Goal: Information Seeking & Learning: Compare options

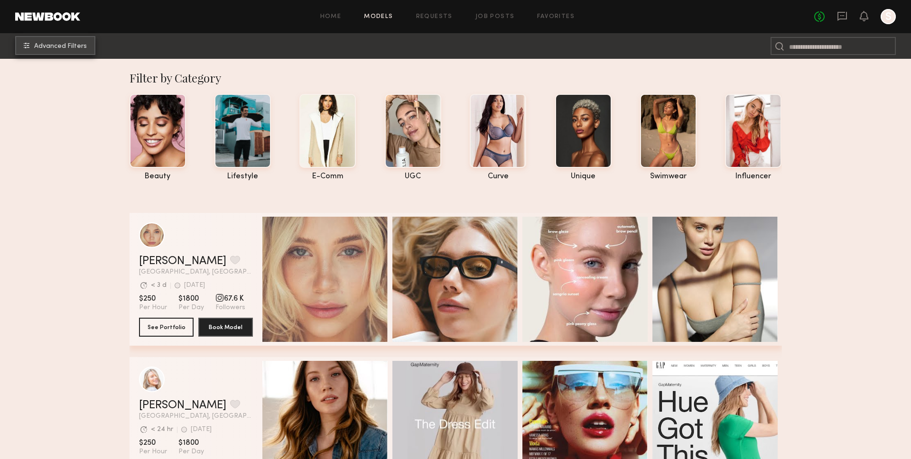
click at [69, 45] on span "Advanced Filters" at bounding box center [60, 46] width 53 height 7
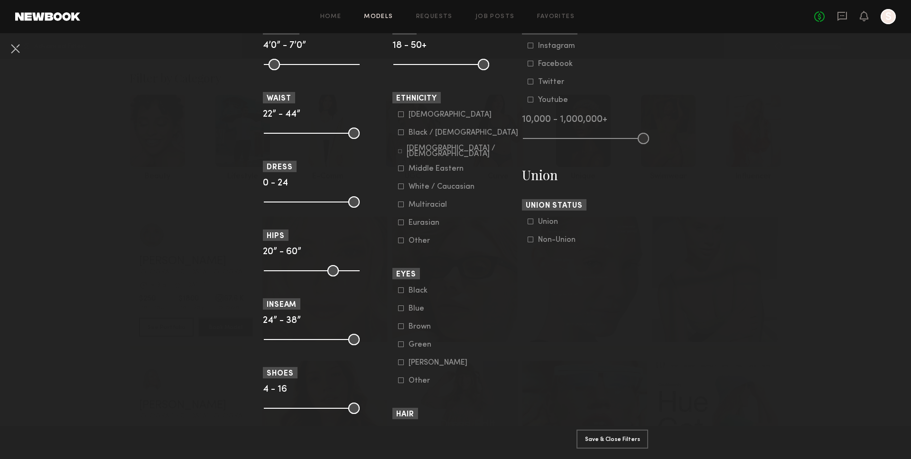
scroll to position [465, 0]
click at [427, 133] on div "Black / [DEMOGRAPHIC_DATA]" at bounding box center [463, 134] width 110 height 6
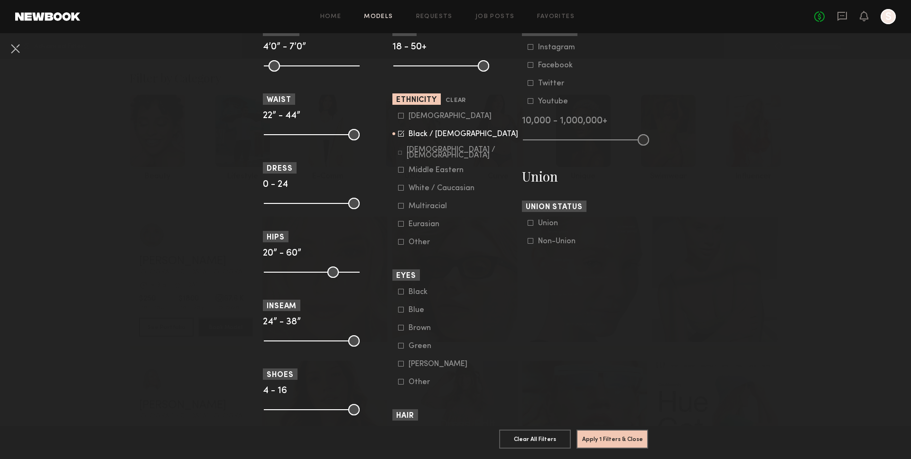
click at [417, 121] on form "Asian Black / African American Hispanic / Latino Middle Eastern White / Caucasi…" at bounding box center [458, 179] width 120 height 135
click at [415, 118] on div "Asian" at bounding box center [449, 116] width 83 height 6
click at [444, 158] on form "Asian Black / African American Hispanic / Latino Middle Eastern White / Caucasi…" at bounding box center [458, 179] width 120 height 135
click at [443, 154] on div "Hispanic / Latino" at bounding box center [463, 152] width 112 height 11
click at [445, 169] on div "Middle Eastern" at bounding box center [435, 170] width 55 height 6
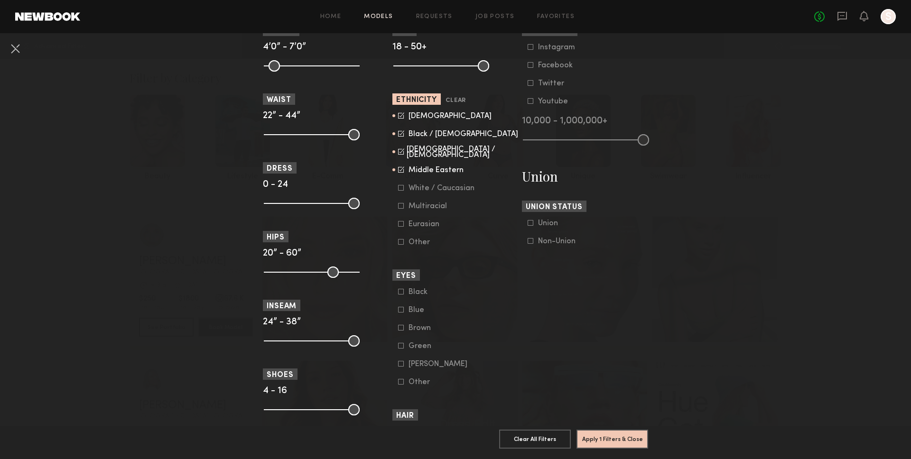
click at [445, 183] on form "Asian Black / African American Hispanic / Latino Middle Eastern White / Caucasi…" at bounding box center [458, 179] width 120 height 135
click at [445, 186] on div "White / Caucasian" at bounding box center [441, 188] width 66 height 6
click at [550, 437] on button "Clear All Filters" at bounding box center [535, 438] width 72 height 19
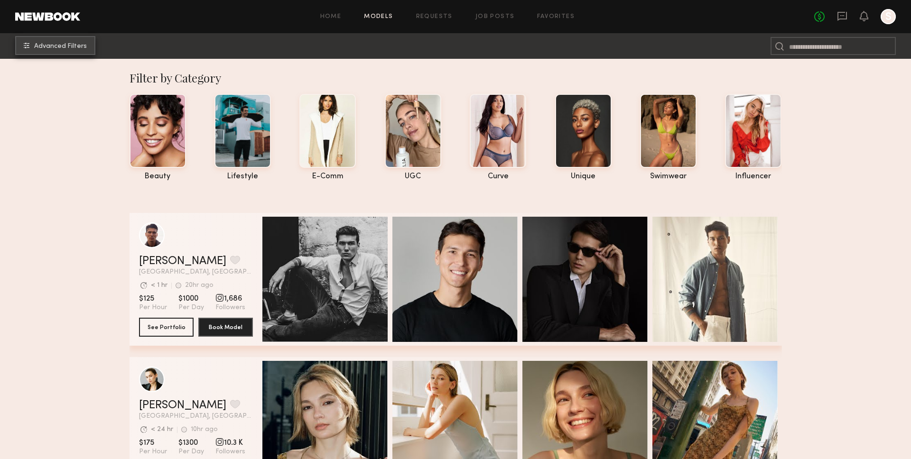
click at [57, 47] on span "Advanced Filters" at bounding box center [60, 46] width 53 height 7
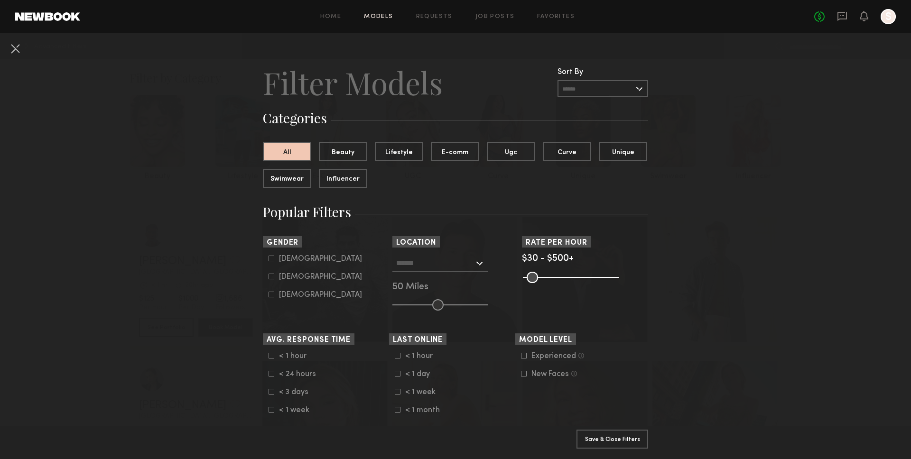
click at [294, 277] on div "Female" at bounding box center [320, 277] width 83 height 6
type input "**"
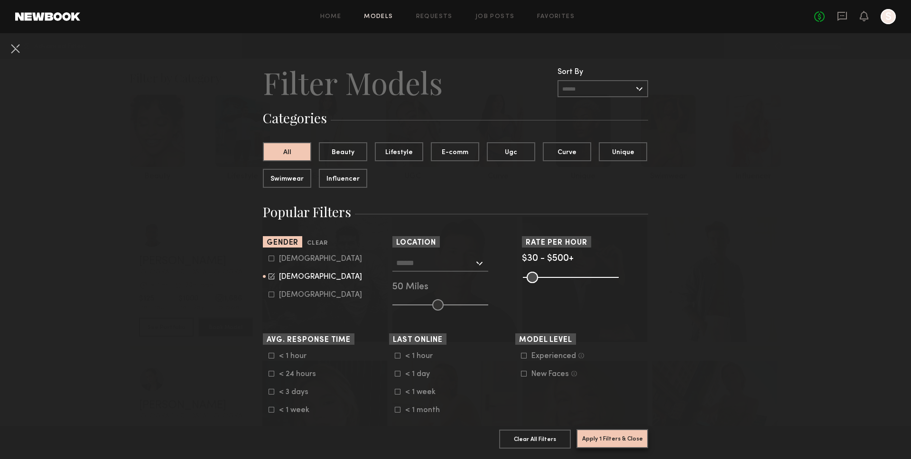
click at [639, 436] on button "Apply 1 Filters & Close" at bounding box center [612, 438] width 72 height 19
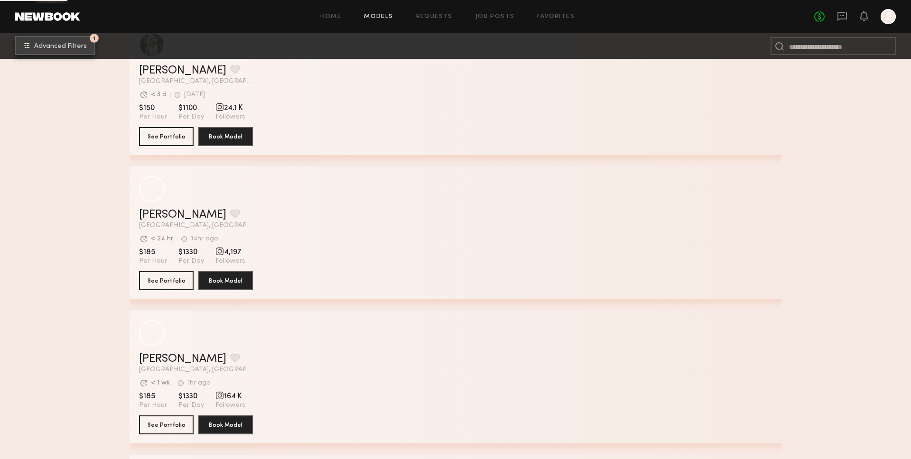
scroll to position [1074, 0]
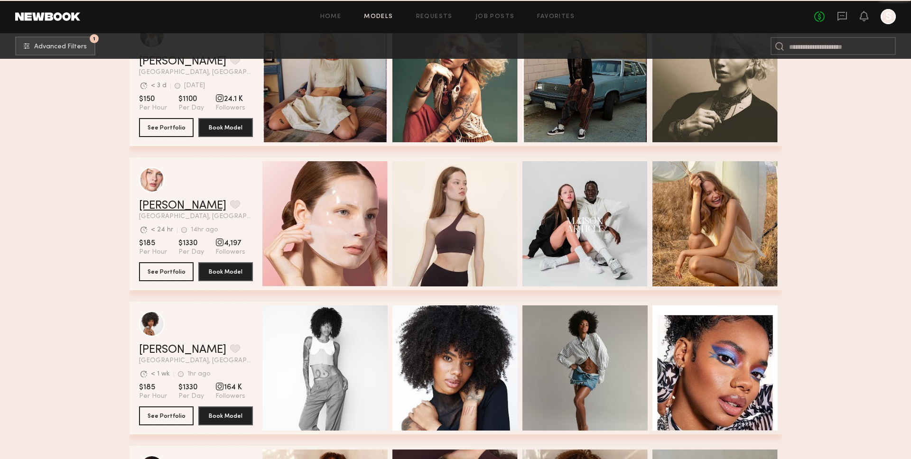
click at [179, 206] on link "Anastasiia M." at bounding box center [182, 205] width 87 height 11
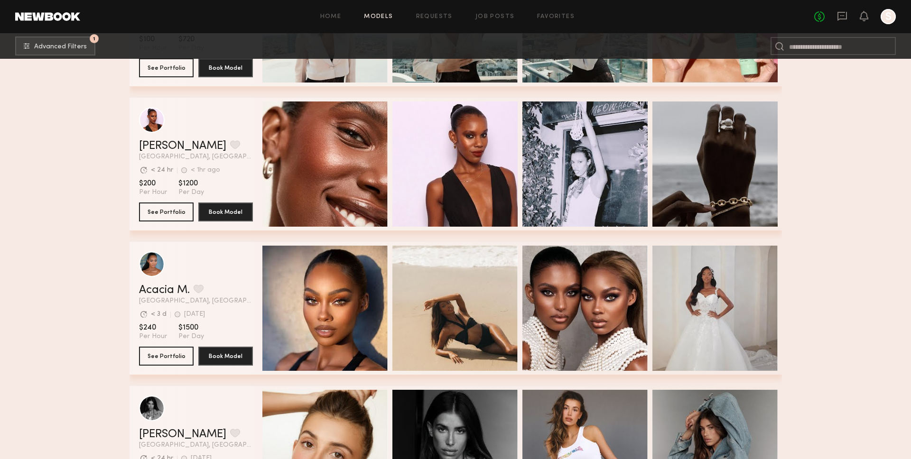
scroll to position [1955, 0]
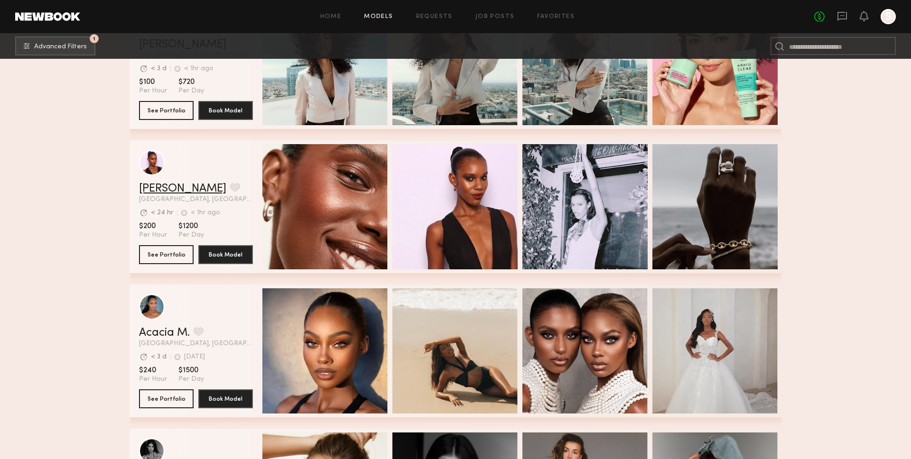
click at [155, 186] on link "Danielle D." at bounding box center [182, 188] width 87 height 11
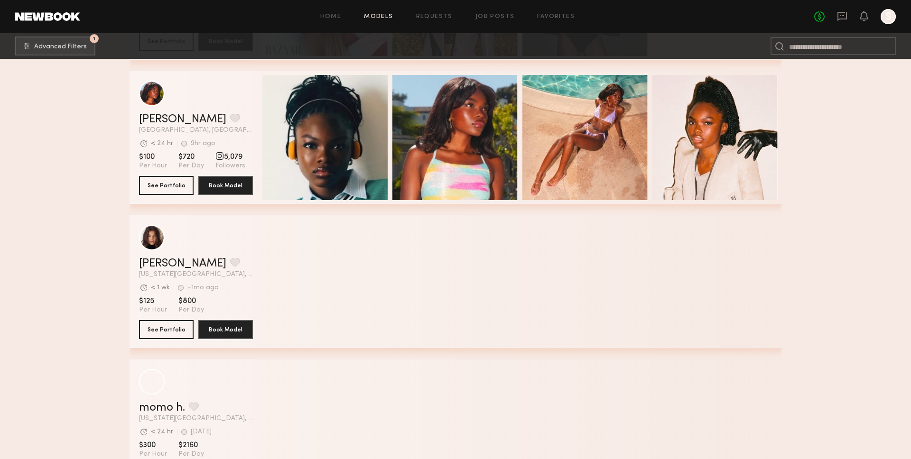
scroll to position [3670, 0]
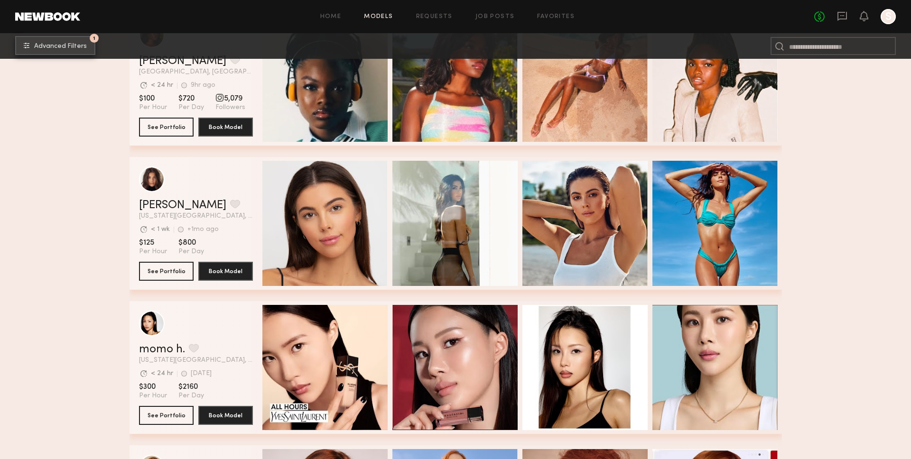
click at [64, 53] on button "1 Advanced Filters" at bounding box center [55, 45] width 80 height 19
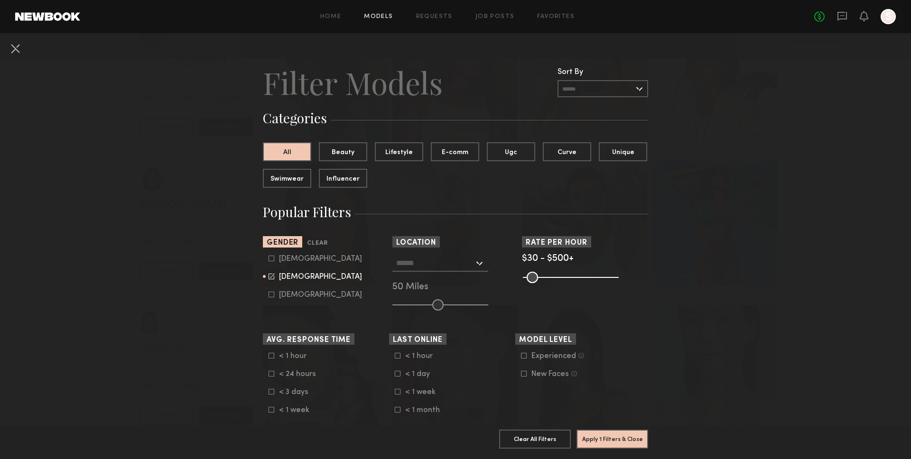
click at [413, 266] on input "text" at bounding box center [435, 263] width 78 height 16
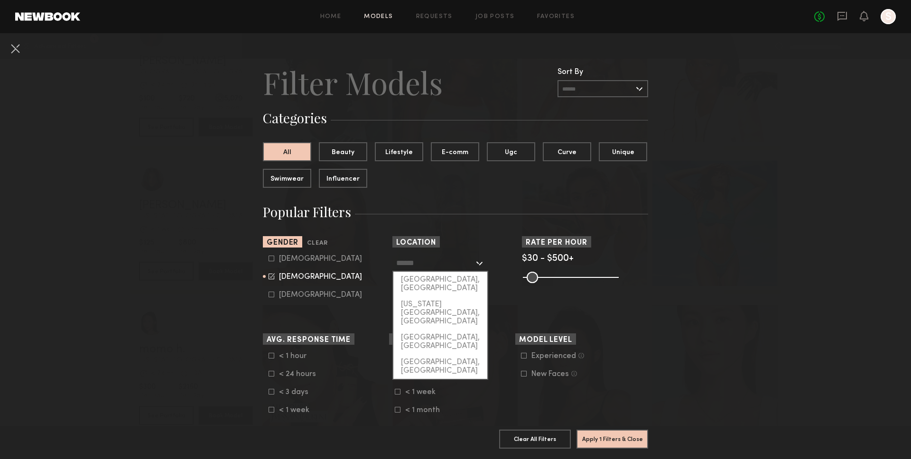
click at [416, 278] on div "[GEOGRAPHIC_DATA], [GEOGRAPHIC_DATA]" at bounding box center [440, 284] width 94 height 25
type input "**********"
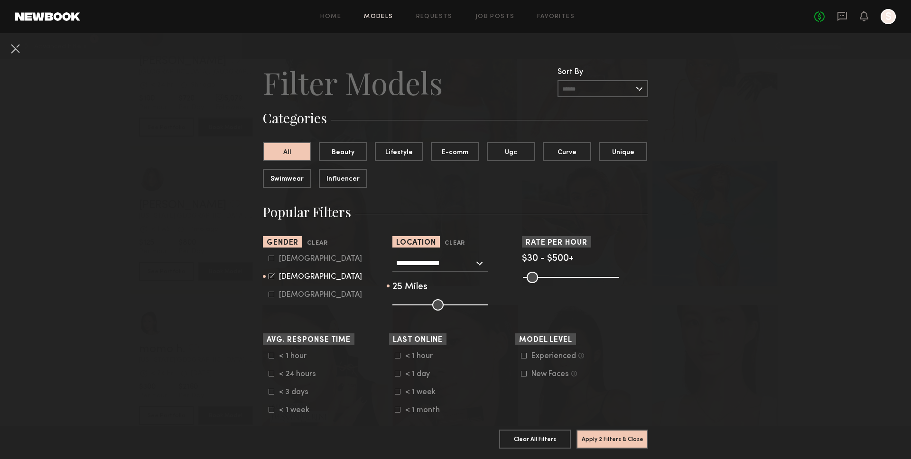
drag, startPoint x: 434, startPoint y: 302, endPoint x: 416, endPoint y: 306, distance: 18.5
click at [416, 306] on input "range" at bounding box center [440, 304] width 96 height 11
type input "**"
click at [420, 308] on input "range" at bounding box center [440, 304] width 96 height 11
click at [597, 432] on button "Apply 2 Filters & Close" at bounding box center [612, 438] width 72 height 19
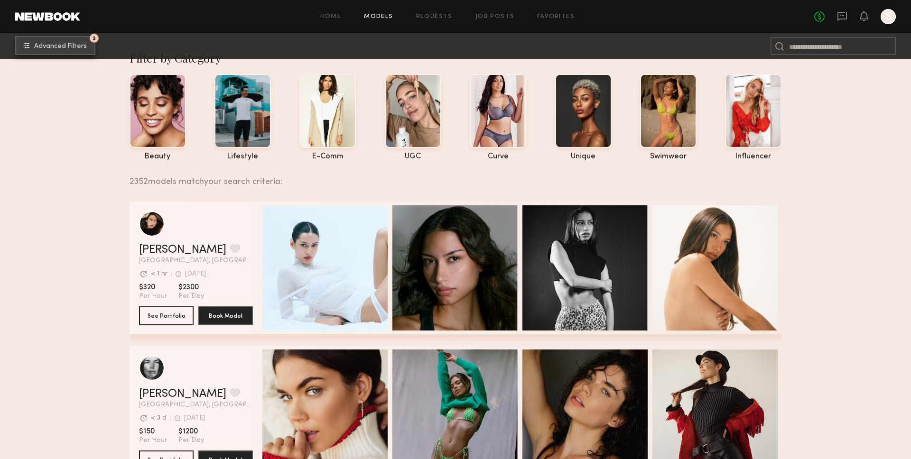
scroll to position [37, 0]
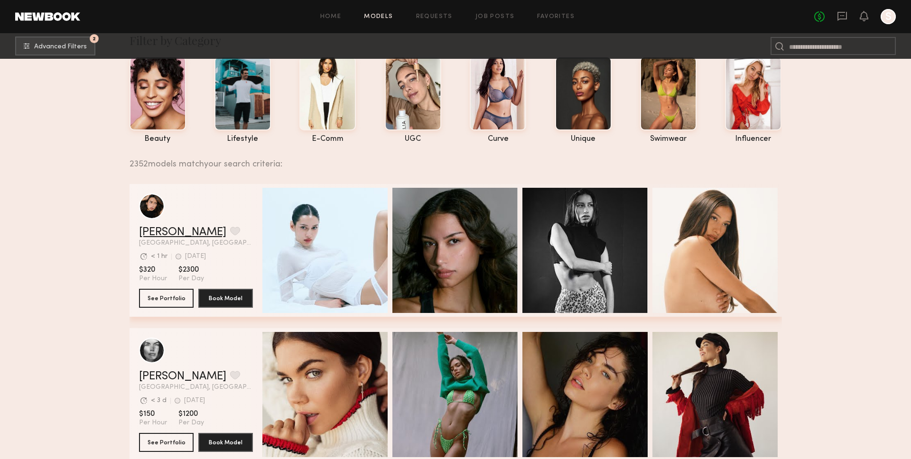
click at [160, 231] on link "Xylah S." at bounding box center [182, 232] width 87 height 11
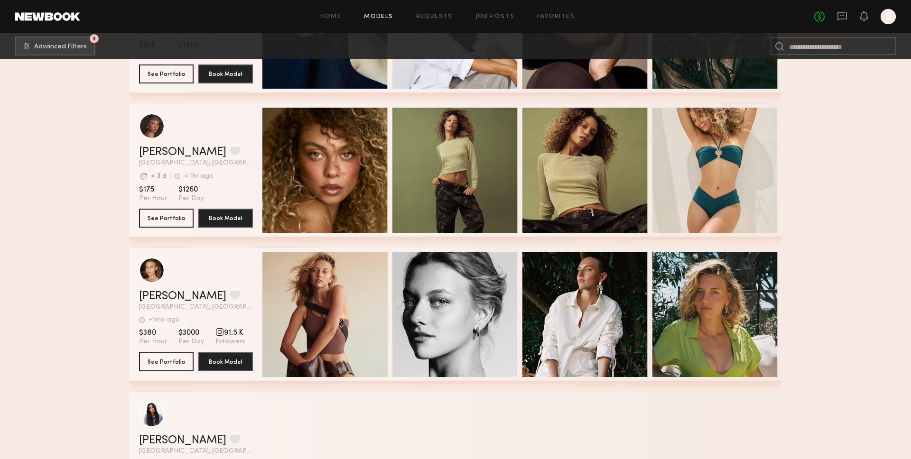
scroll to position [698, 0]
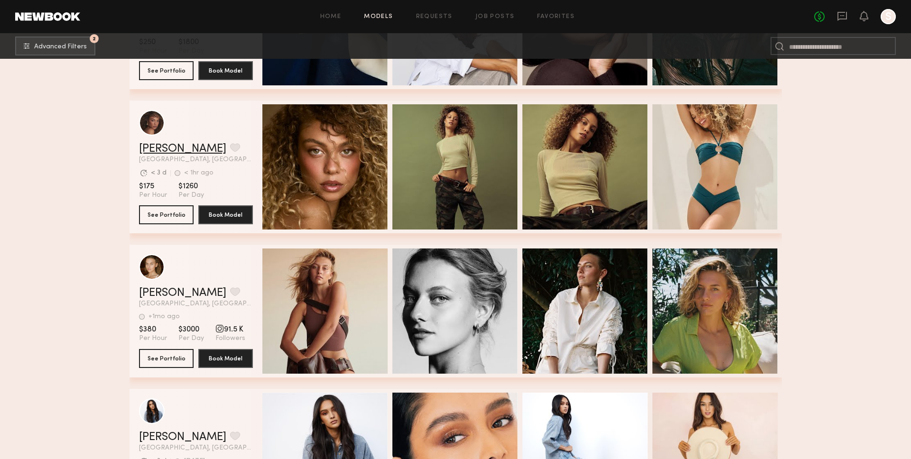
click at [166, 152] on link "Chloe B." at bounding box center [182, 148] width 87 height 11
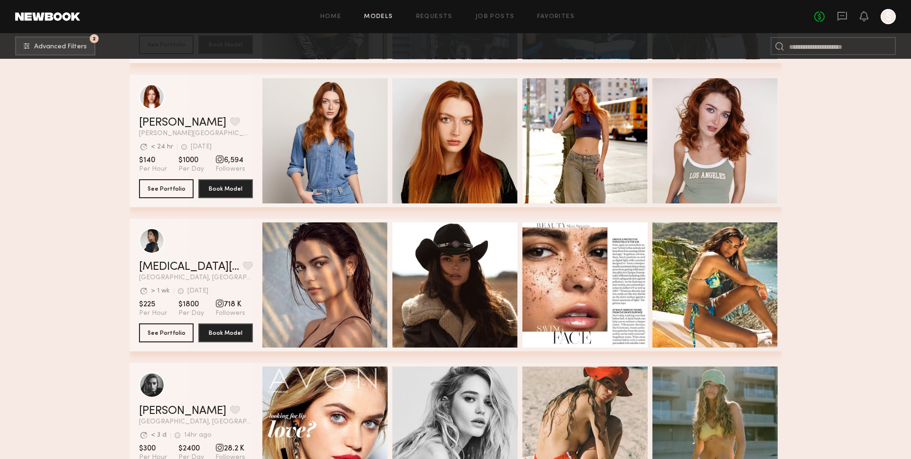
scroll to position [3176, 0]
click at [172, 267] on link "Kyra S." at bounding box center [189, 266] width 100 height 11
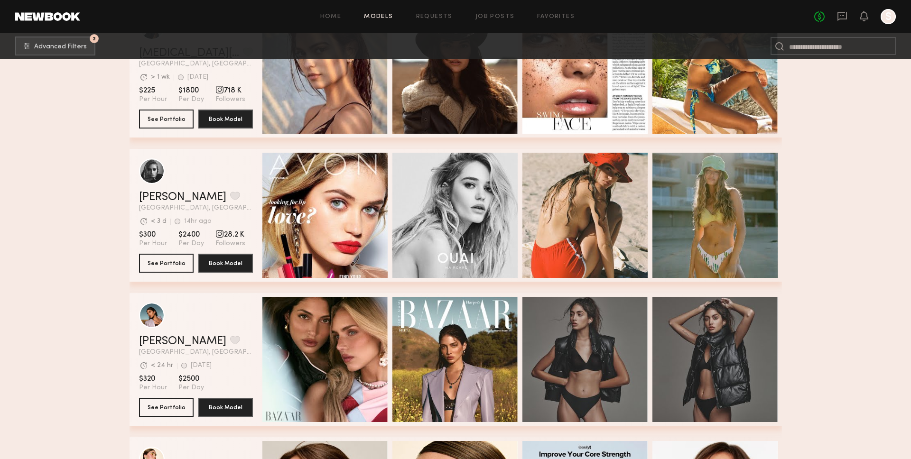
scroll to position [3480, 0]
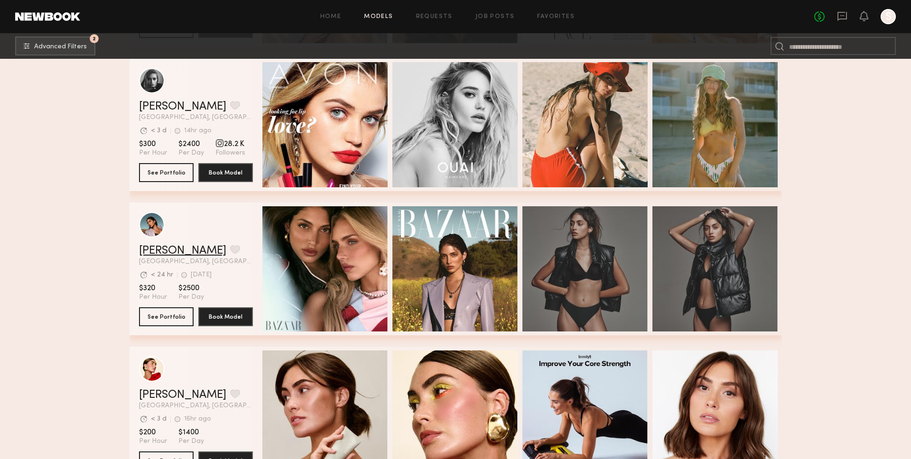
click at [171, 253] on link "Lara G." at bounding box center [182, 250] width 87 height 11
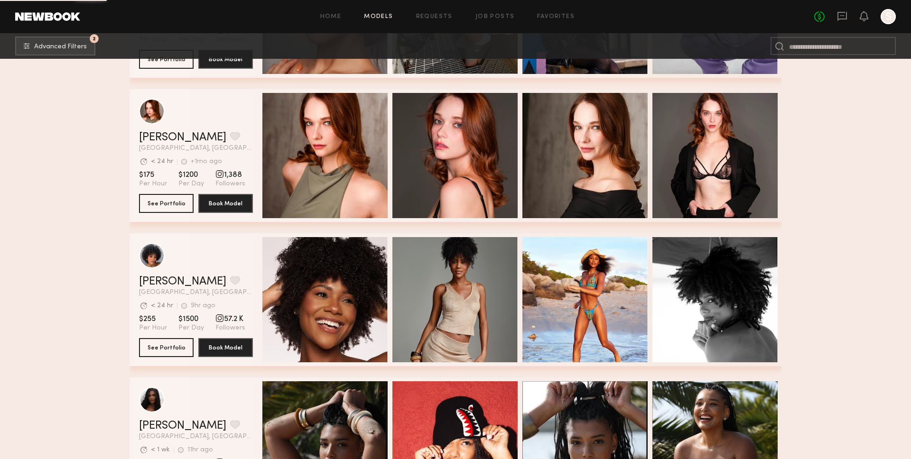
scroll to position [4612, 0]
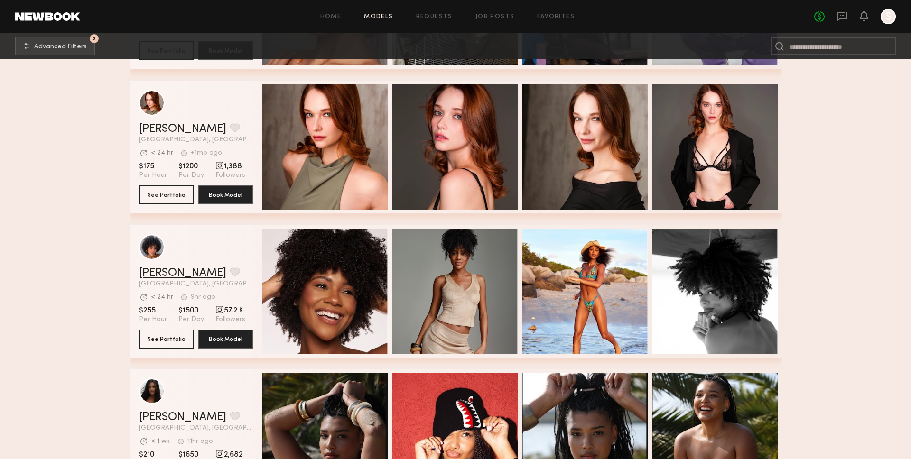
click at [160, 269] on link "Neyah K." at bounding box center [182, 273] width 87 height 11
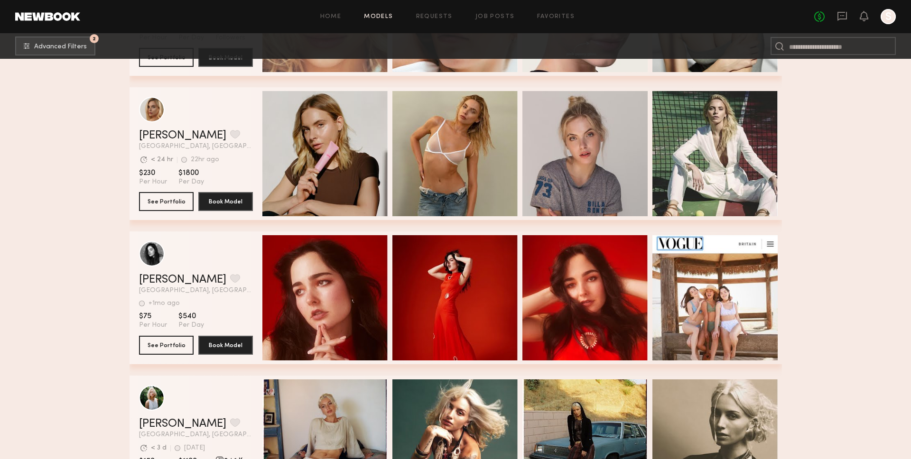
scroll to position [5907, 0]
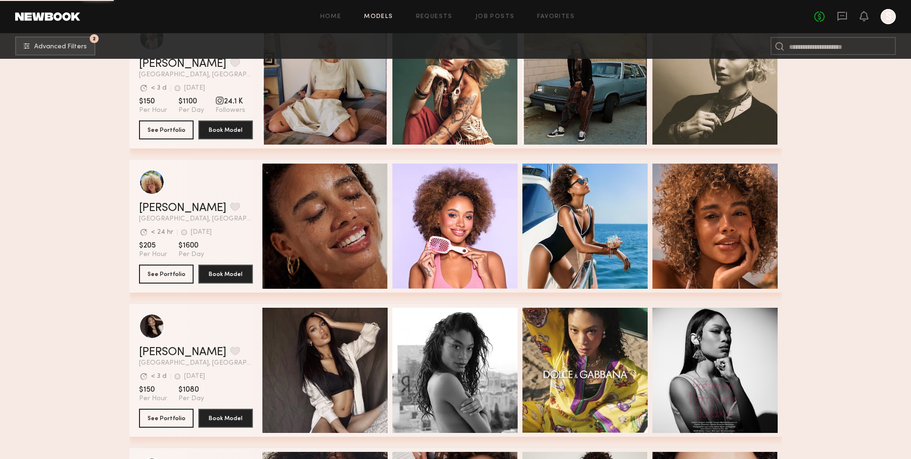
scroll to position [6267, 0]
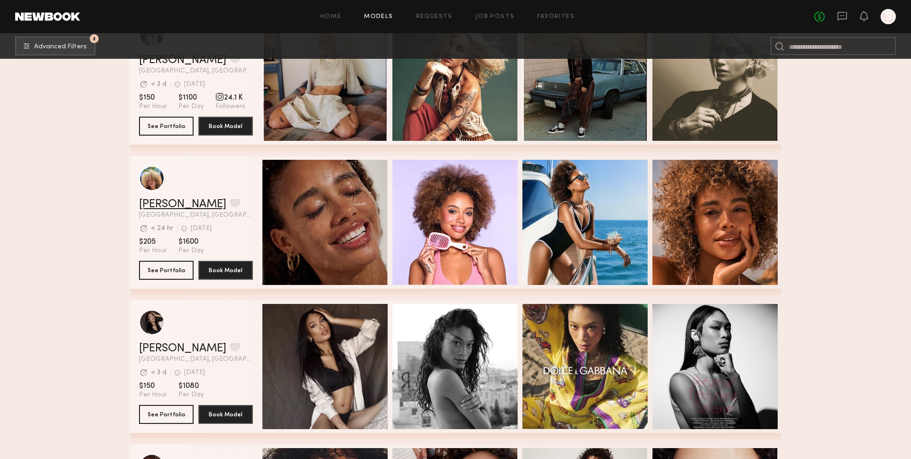
click at [144, 202] on link "Maya A." at bounding box center [182, 204] width 87 height 11
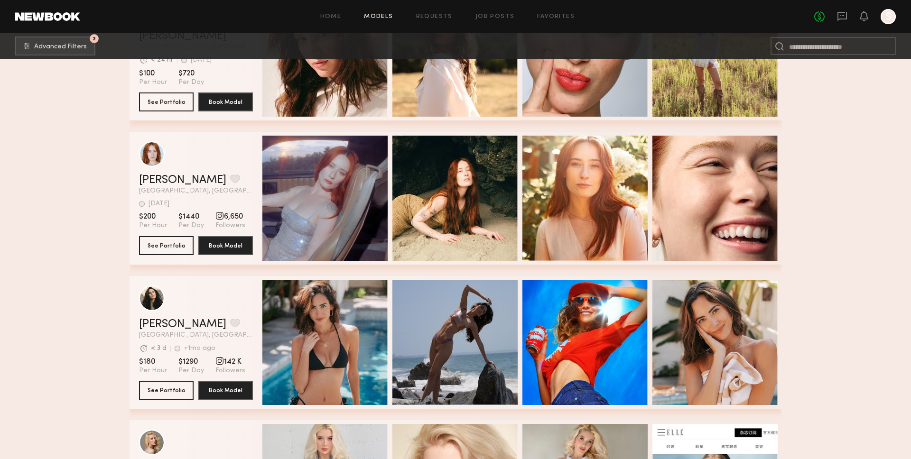
scroll to position [43549, 0]
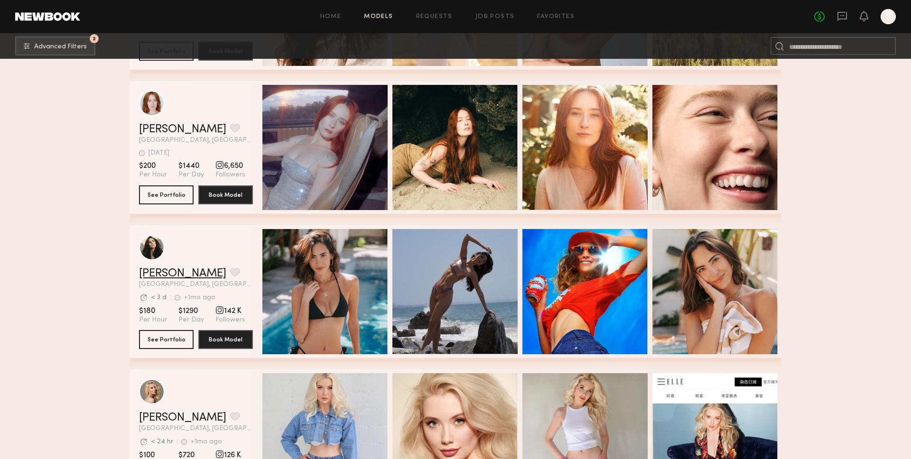
click at [166, 273] on link "Marina J." at bounding box center [182, 273] width 87 height 11
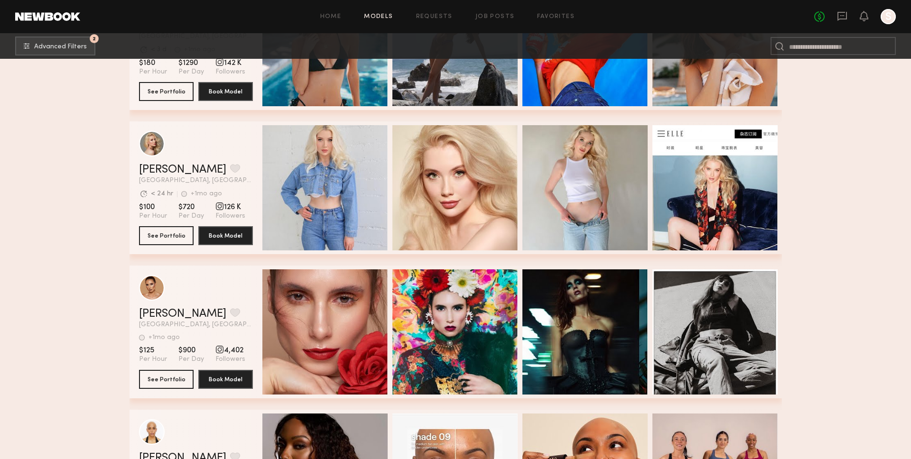
scroll to position [43921, 0]
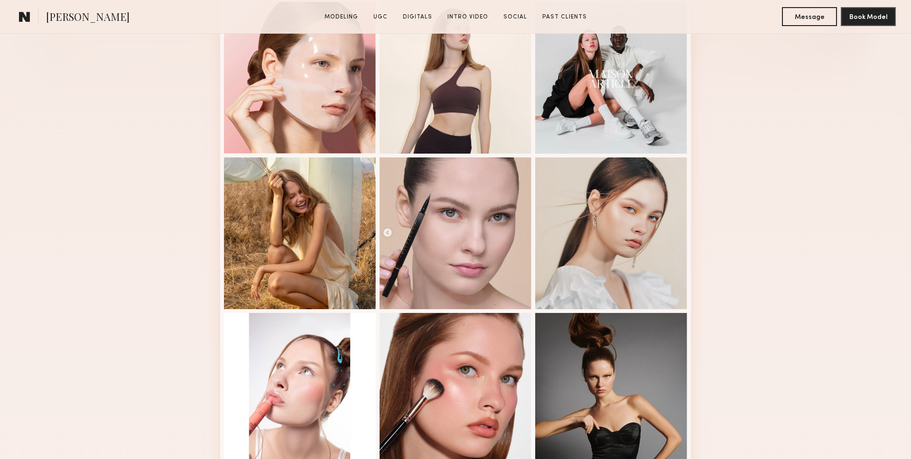
scroll to position [380, 0]
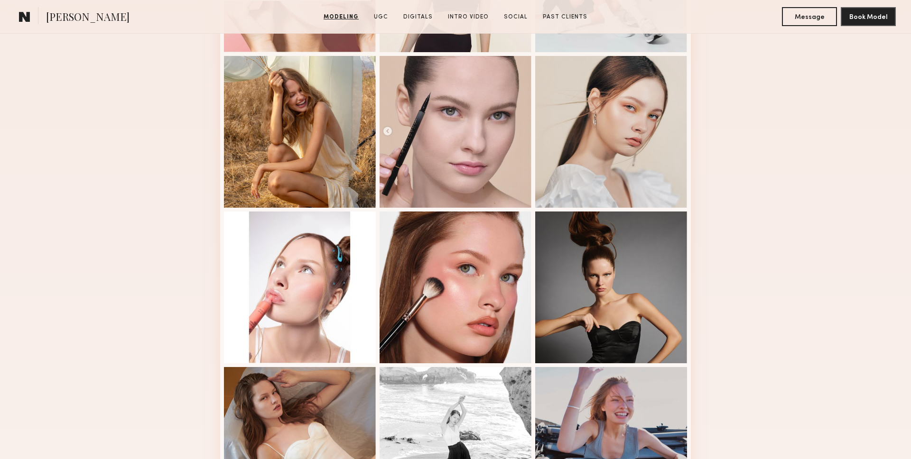
click at [123, 219] on div "Modeling Portfolio View More" at bounding box center [455, 206] width 911 height 739
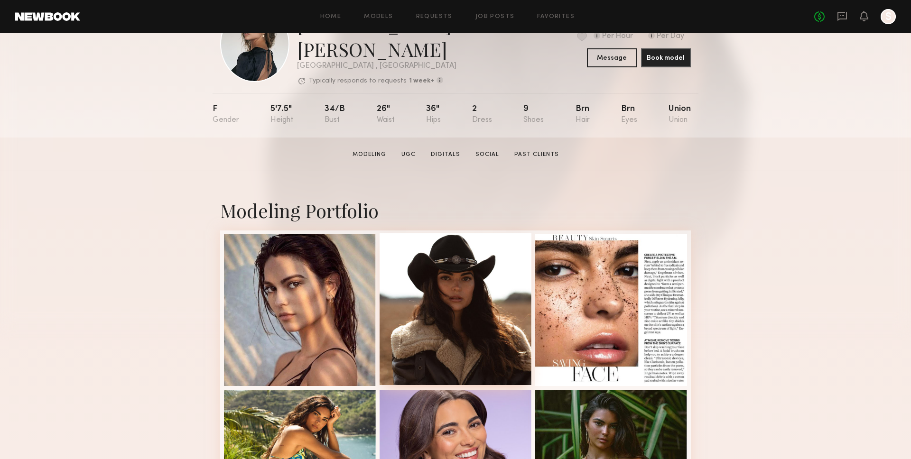
scroll to position [71, 0]
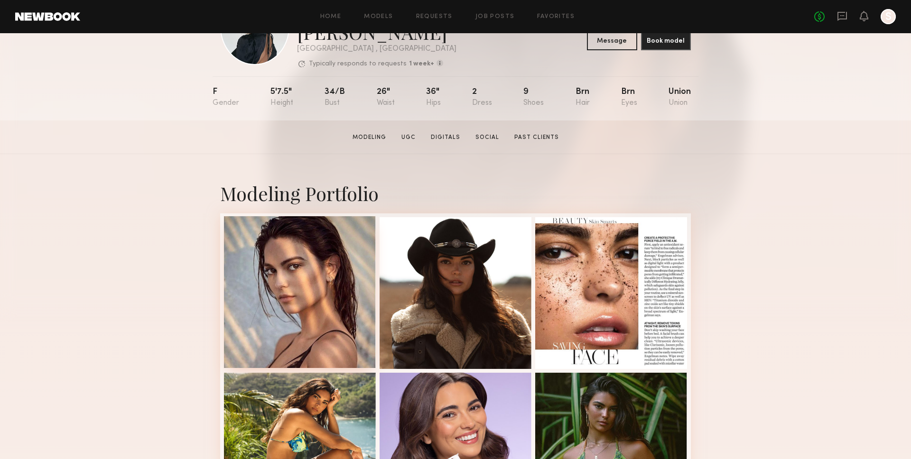
drag, startPoint x: 310, startPoint y: 278, endPoint x: 321, endPoint y: 279, distance: 11.0
click at [310, 278] on div at bounding box center [300, 292] width 152 height 152
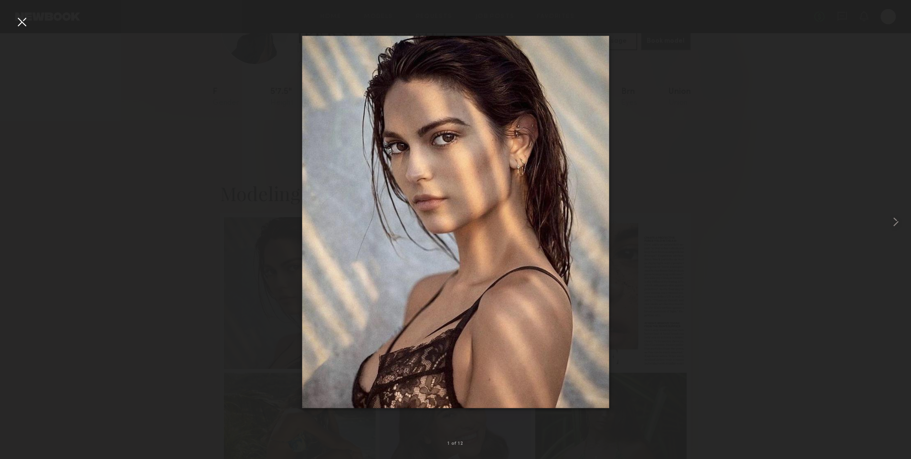
click at [115, 218] on div at bounding box center [455, 222] width 911 height 414
click at [30, 27] on div at bounding box center [455, 222] width 911 height 414
click at [28, 23] on div at bounding box center [21, 21] width 15 height 15
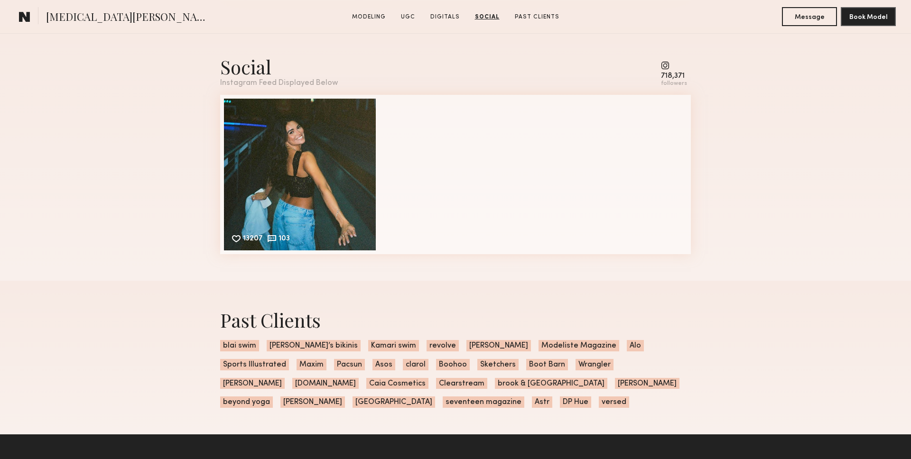
scroll to position [2114, 0]
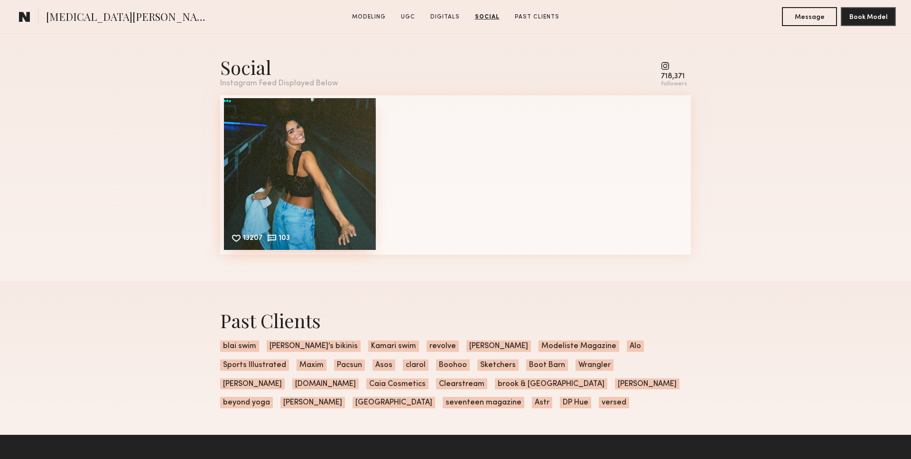
click at [335, 148] on div "13207 103 Likes & comments displayed to show model’s engagement" at bounding box center [300, 174] width 152 height 152
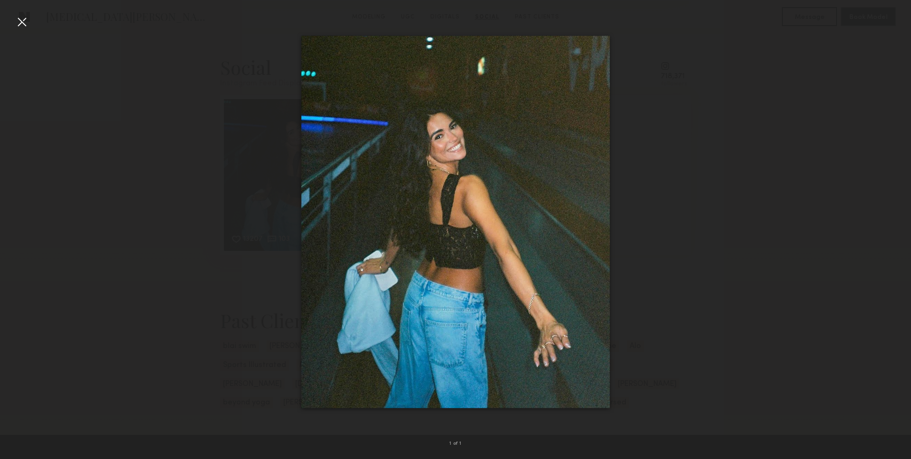
click at [143, 93] on div at bounding box center [455, 222] width 911 height 414
drag, startPoint x: 21, startPoint y: 31, endPoint x: 26, endPoint y: 29, distance: 5.7
click at [22, 31] on div at bounding box center [455, 222] width 911 height 414
drag, startPoint x: 28, startPoint y: 28, endPoint x: 29, endPoint y: 23, distance: 5.1
click at [28, 27] on div at bounding box center [21, 21] width 15 height 15
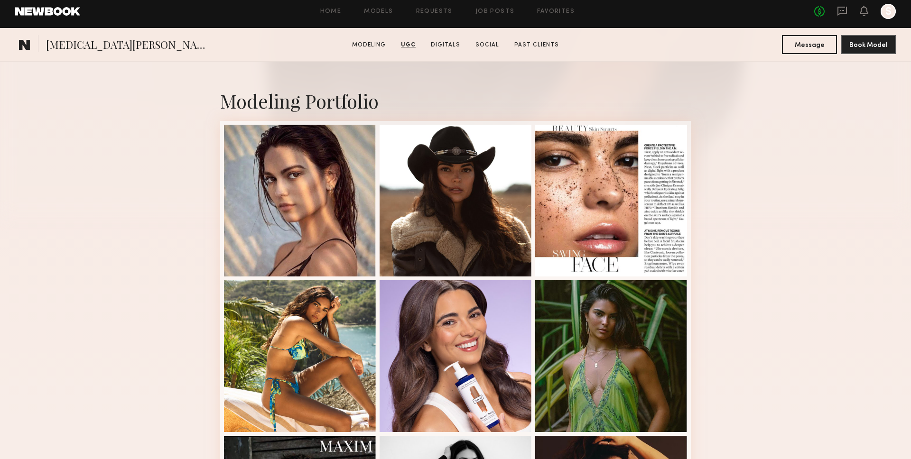
scroll to position [0, 0]
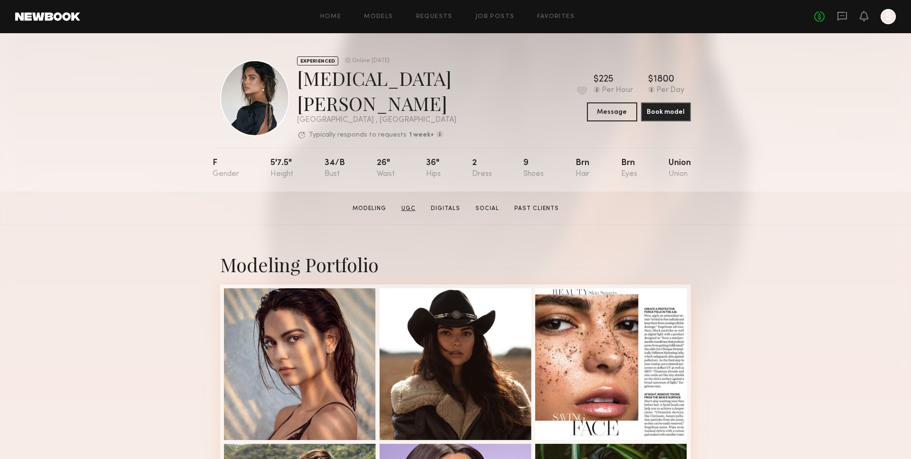
click at [413, 204] on link "UGC" at bounding box center [409, 208] width 22 height 9
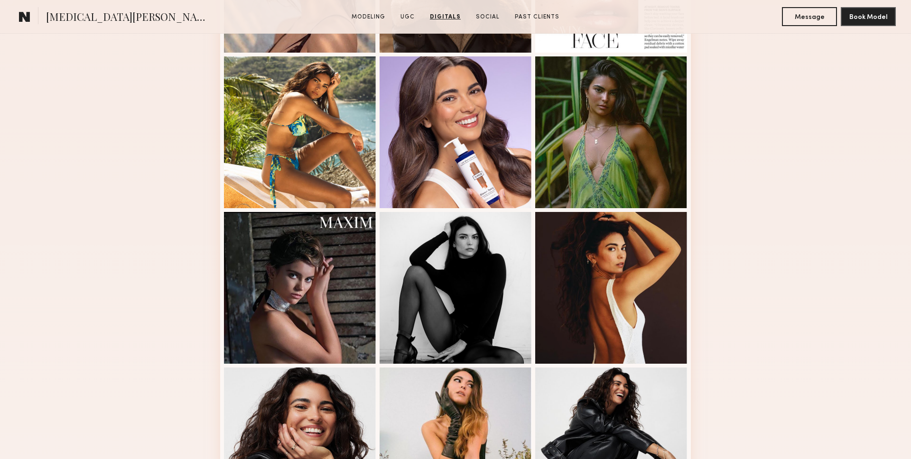
scroll to position [324, 0]
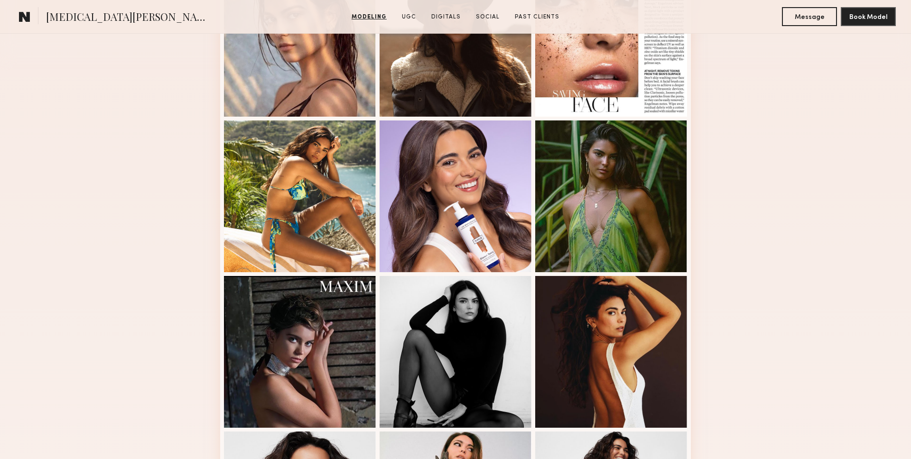
click at [810, 119] on div "Modeling Portfolio View More" at bounding box center [455, 271] width 911 height 739
click at [813, 134] on div "Modeling Portfolio View More" at bounding box center [455, 271] width 911 height 739
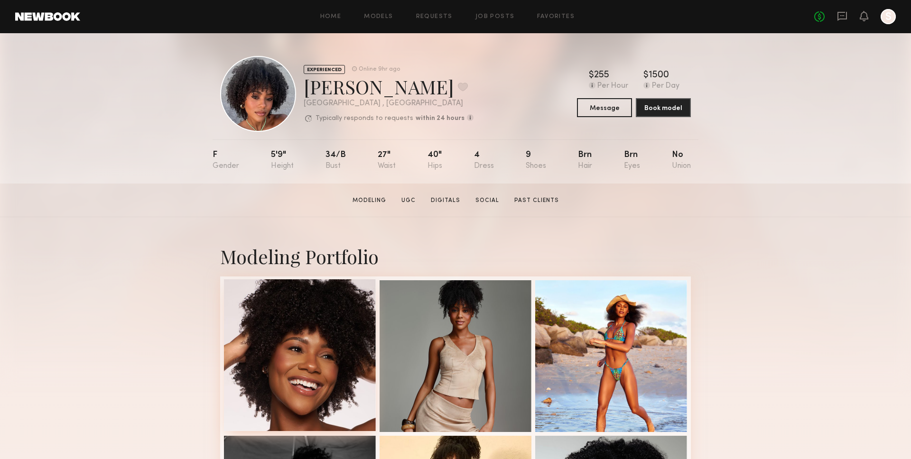
click at [335, 335] on div at bounding box center [300, 355] width 152 height 152
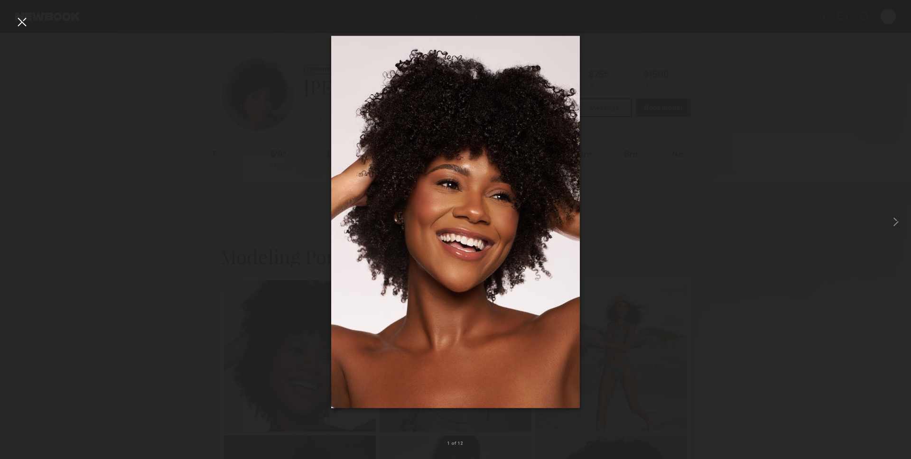
click at [24, 24] on div at bounding box center [21, 21] width 15 height 15
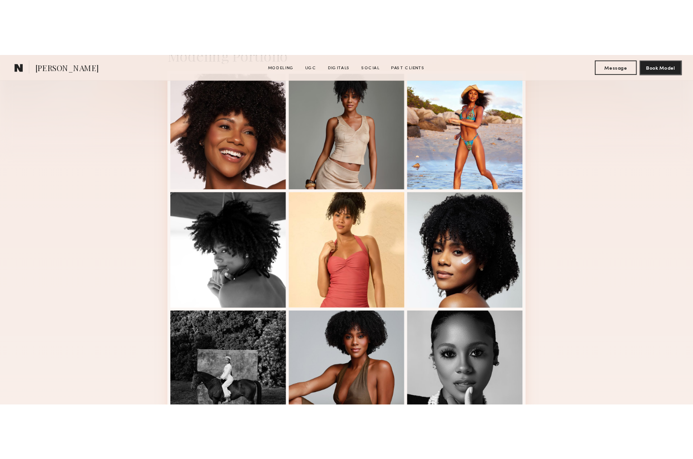
scroll to position [306, 0]
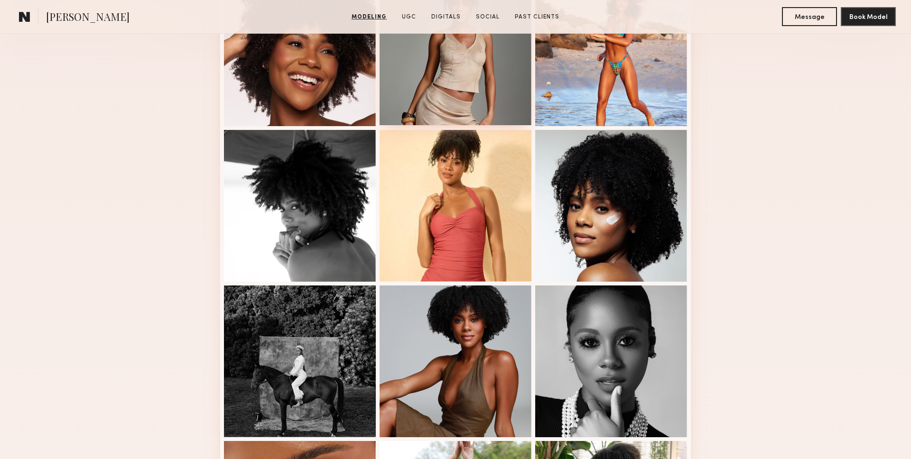
click at [430, 95] on div at bounding box center [456, 49] width 152 height 152
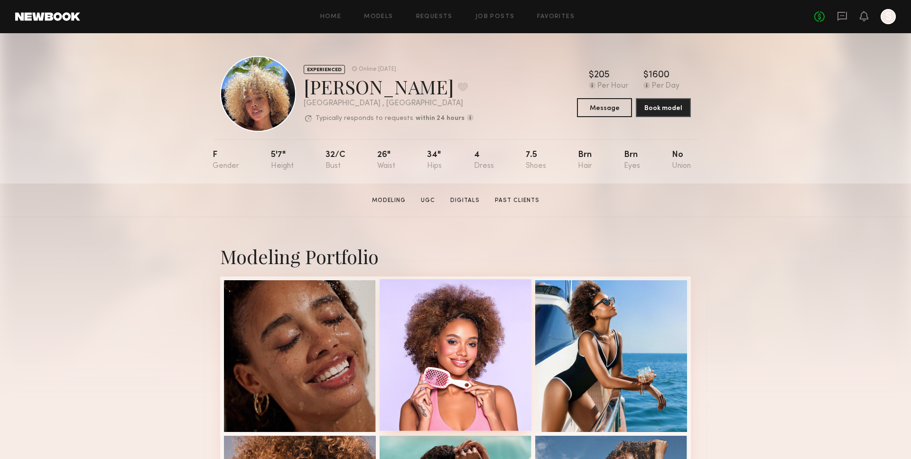
click at [428, 364] on div at bounding box center [456, 355] width 152 height 152
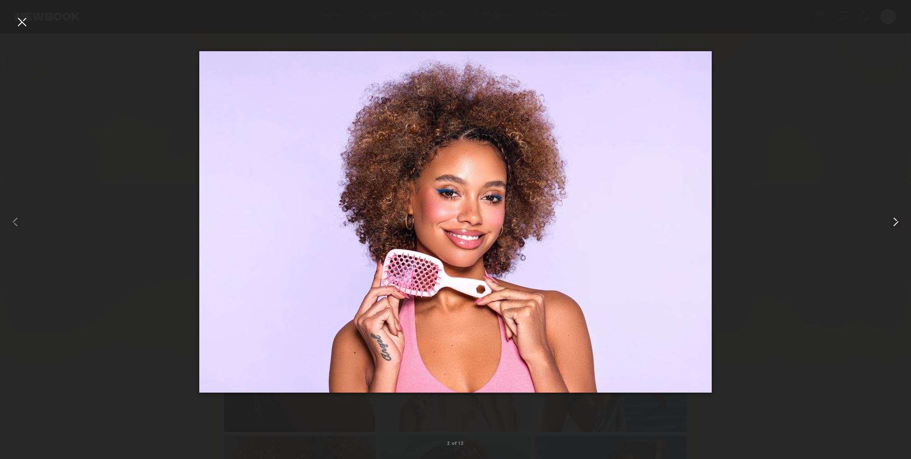
click at [899, 216] on common-icon at bounding box center [895, 221] width 15 height 15
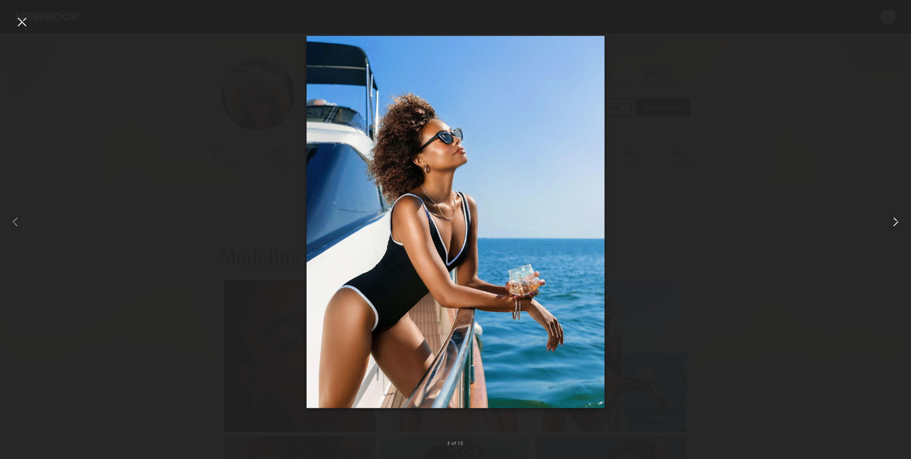
click at [900, 220] on common-icon at bounding box center [895, 221] width 15 height 15
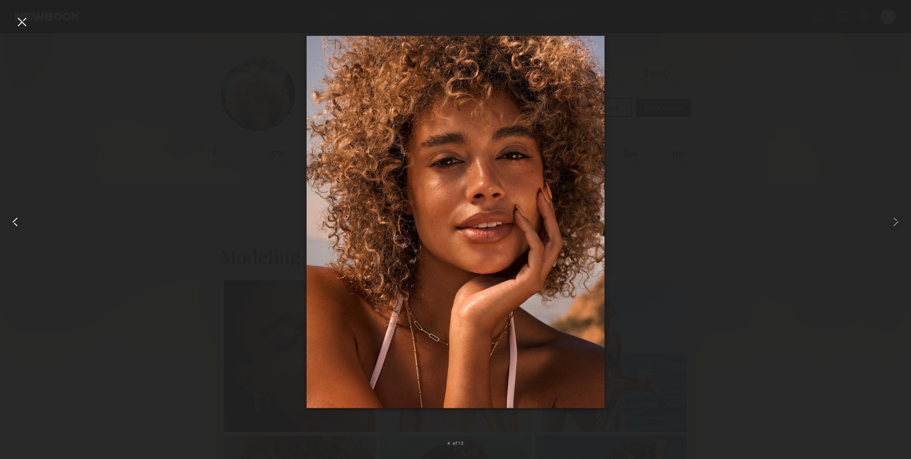
click at [30, 20] on div at bounding box center [18, 222] width 37 height 414
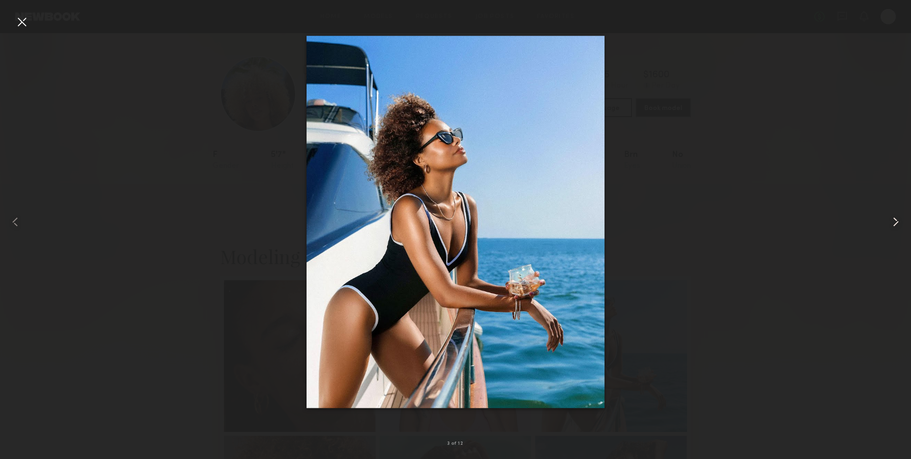
click at [880, 214] on div at bounding box center [892, 222] width 37 height 414
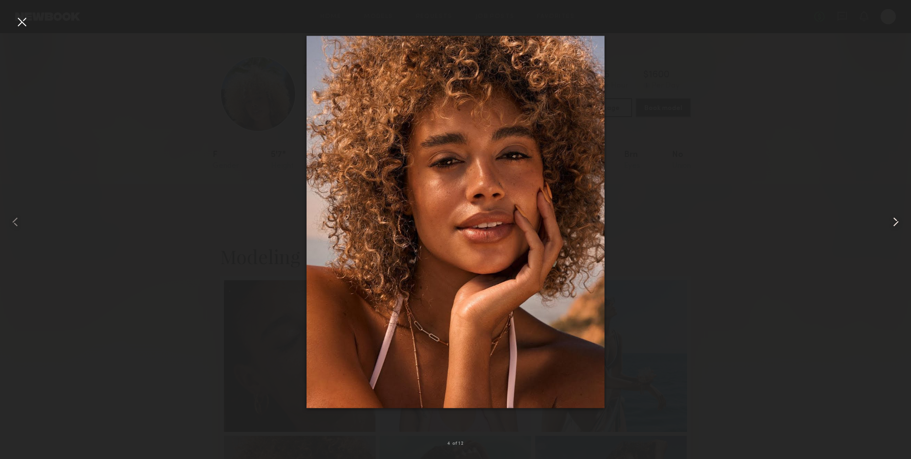
click at [881, 214] on div at bounding box center [892, 222] width 37 height 414
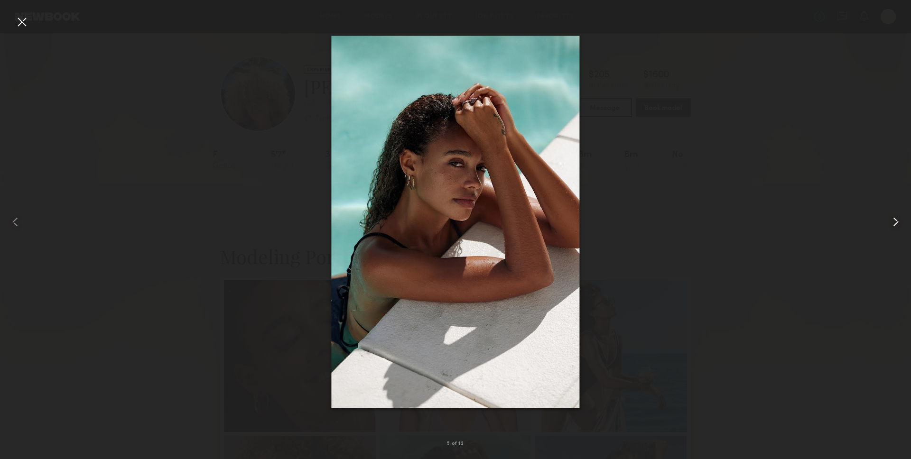
click at [886, 227] on div at bounding box center [892, 222] width 37 height 414
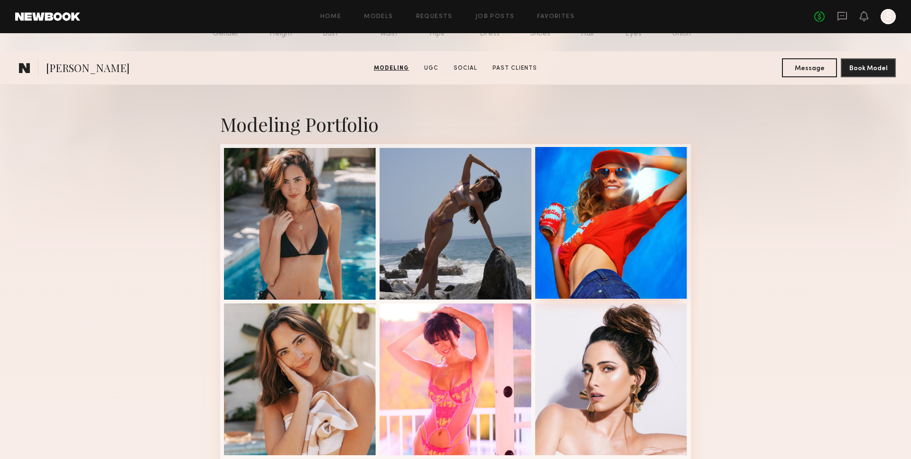
scroll to position [116, 0]
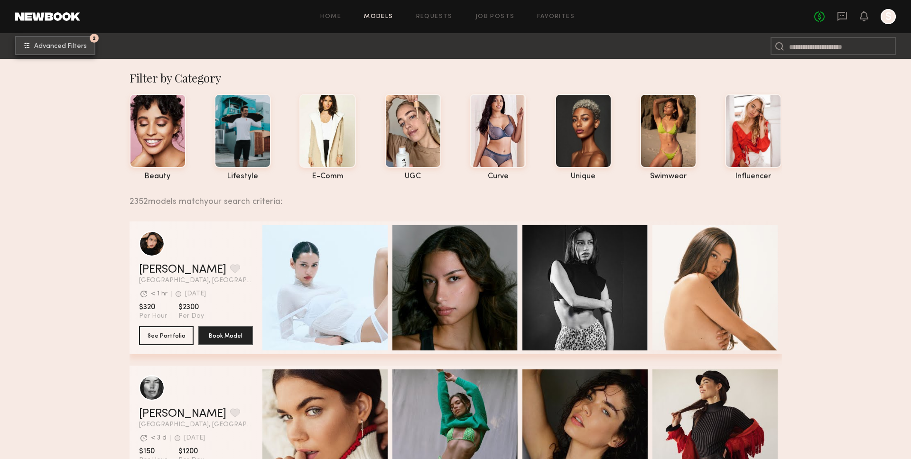
click at [54, 42] on button "2 Advanced Filters" at bounding box center [55, 45] width 80 height 19
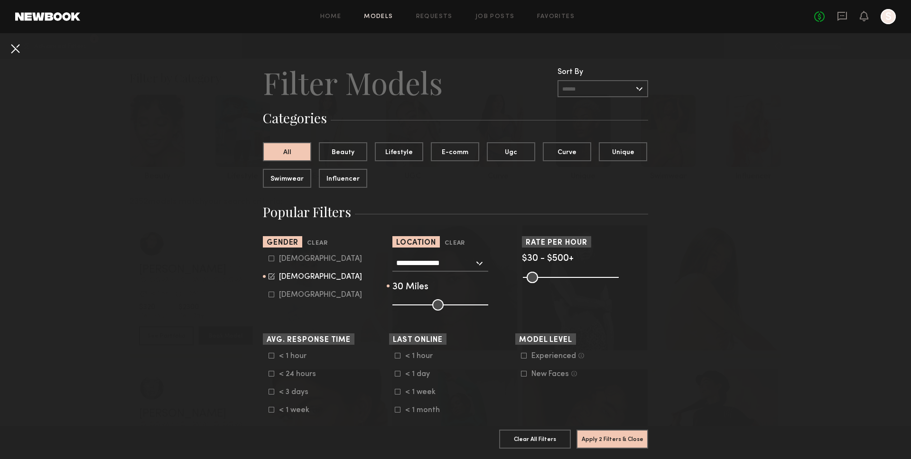
click at [20, 52] on button at bounding box center [15, 48] width 15 height 15
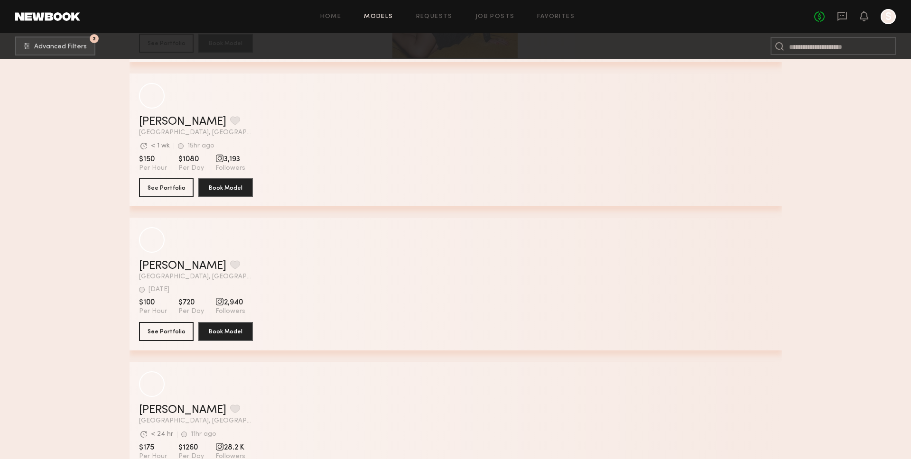
scroll to position [46874, 0]
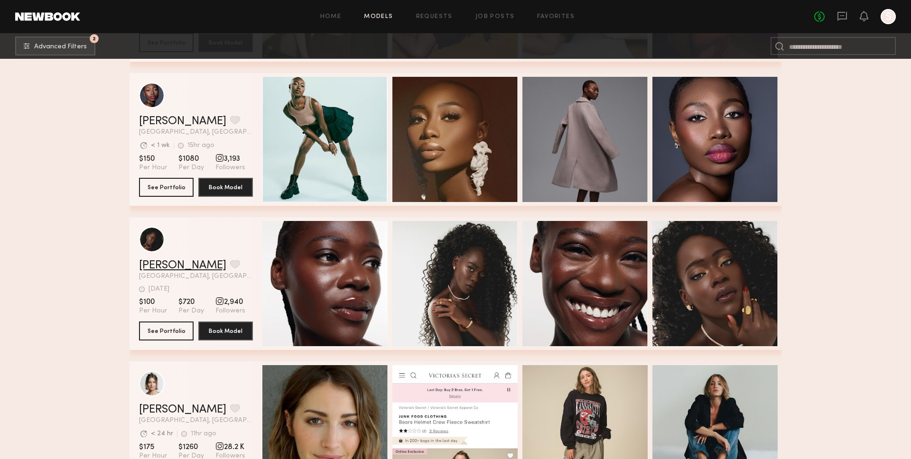
click at [170, 266] on link "Diana E." at bounding box center [182, 265] width 87 height 11
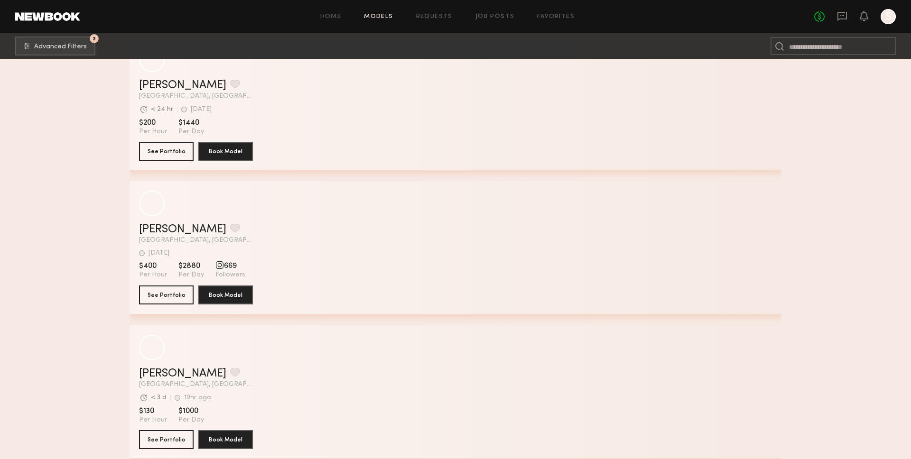
scroll to position [54270, 0]
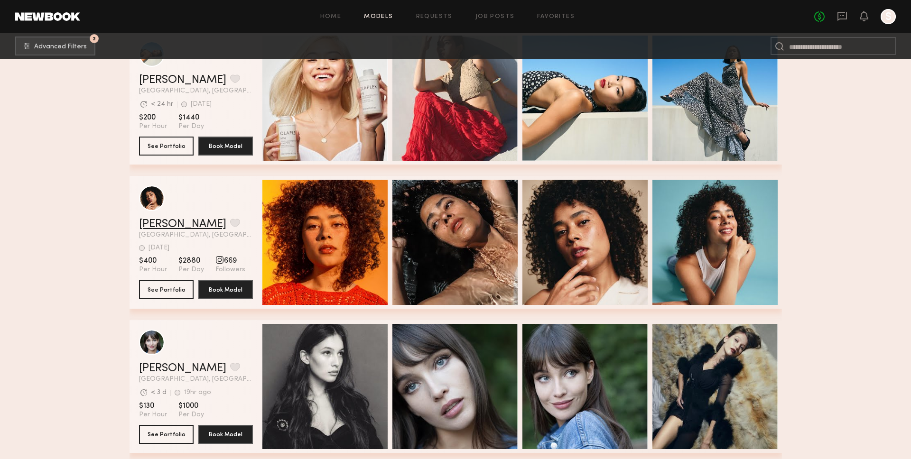
click at [169, 223] on link "Shelby D." at bounding box center [182, 224] width 87 height 11
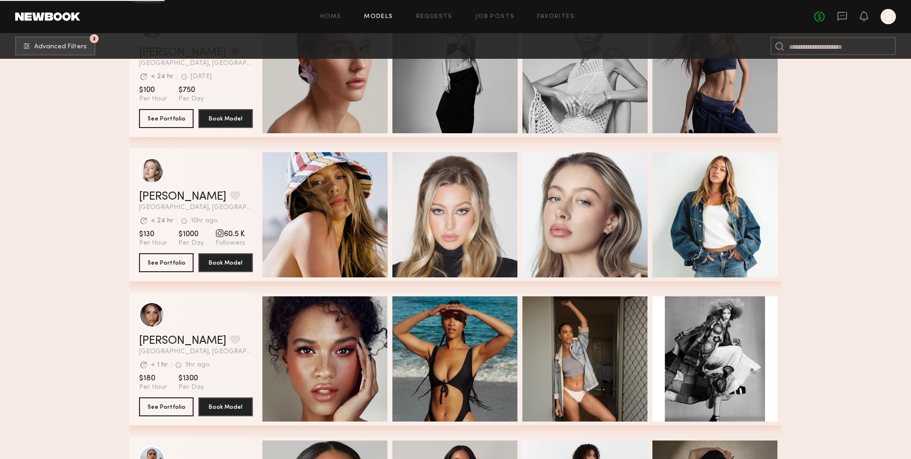
scroll to position [54750, 0]
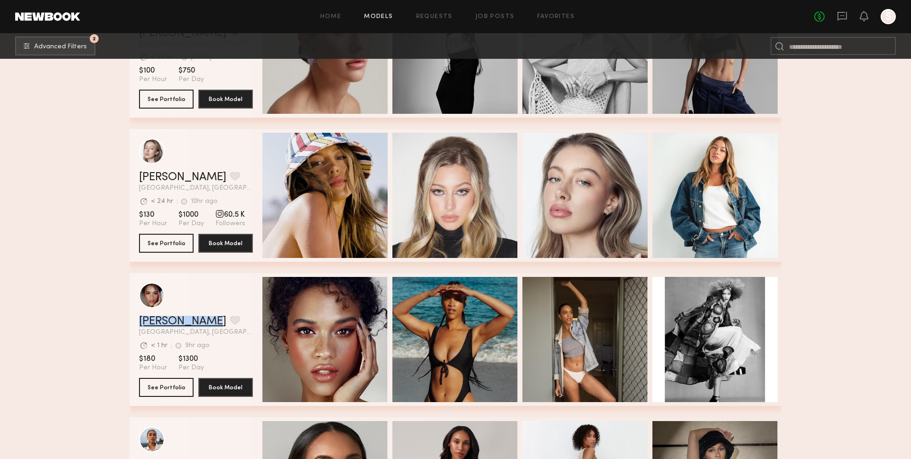
click at [176, 318] on link "Alexandra W." at bounding box center [182, 321] width 87 height 11
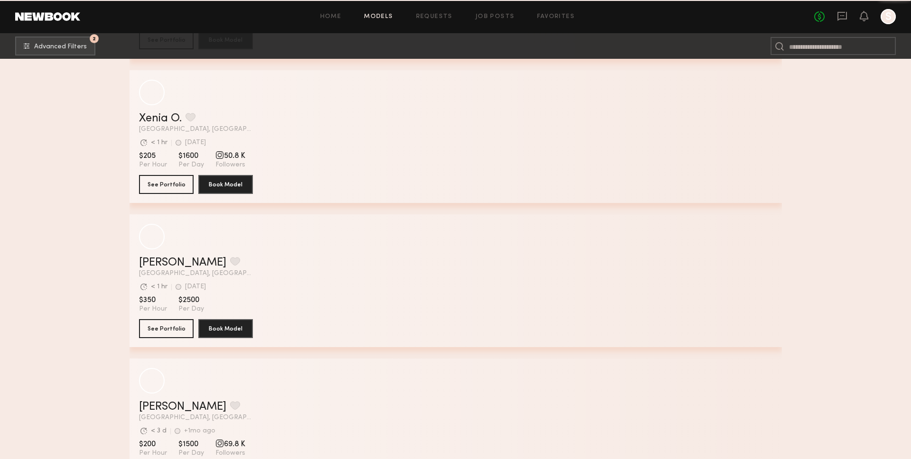
scroll to position [68947, 0]
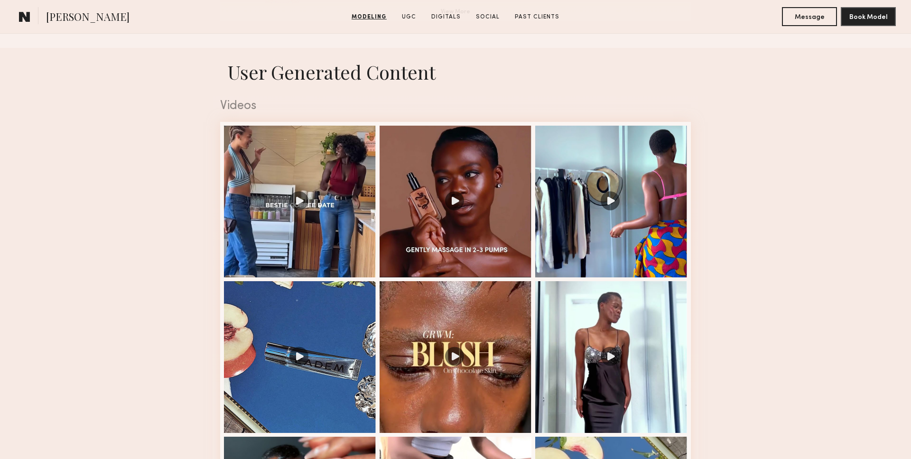
scroll to position [933, 0]
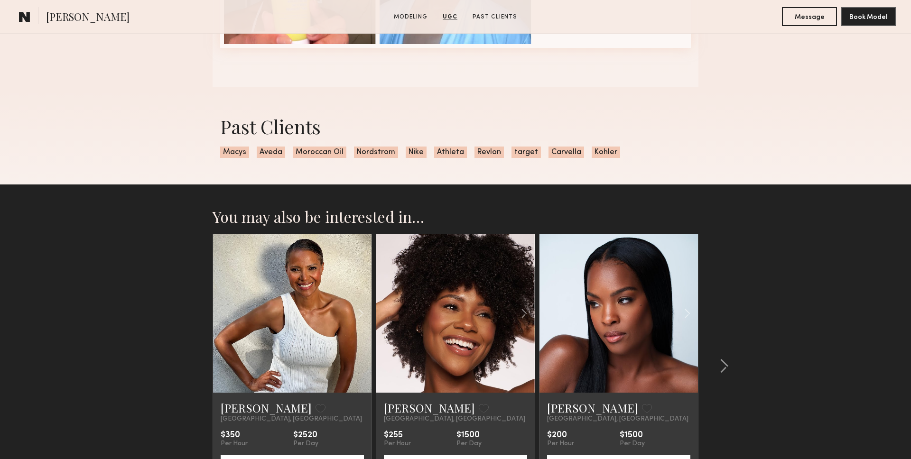
scroll to position [1364, 0]
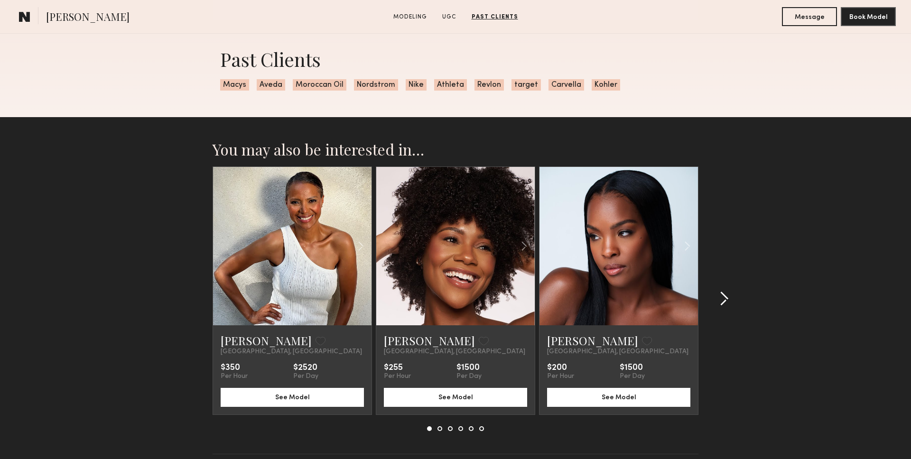
click at [732, 303] on div at bounding box center [721, 299] width 46 height 265
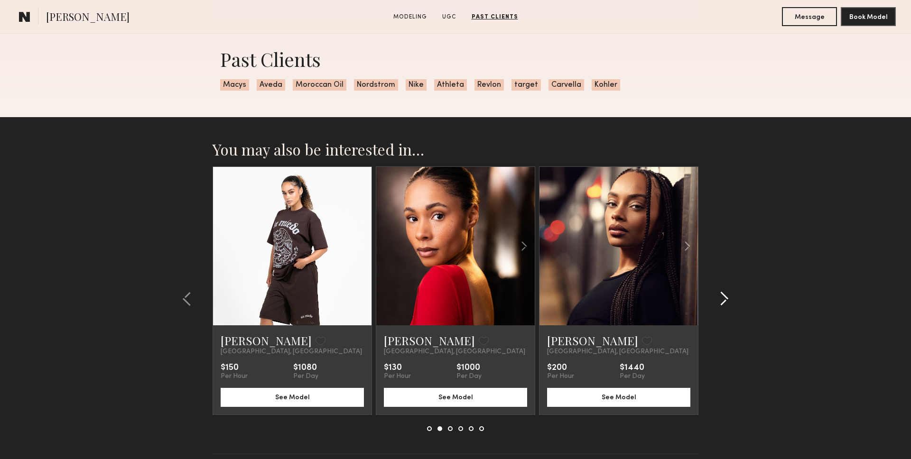
click at [732, 303] on div at bounding box center [721, 299] width 46 height 265
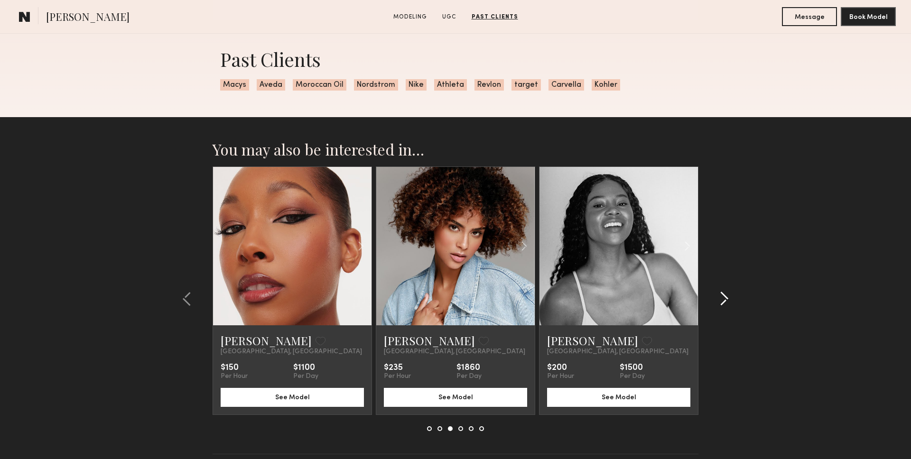
click at [732, 303] on div at bounding box center [721, 299] width 46 height 265
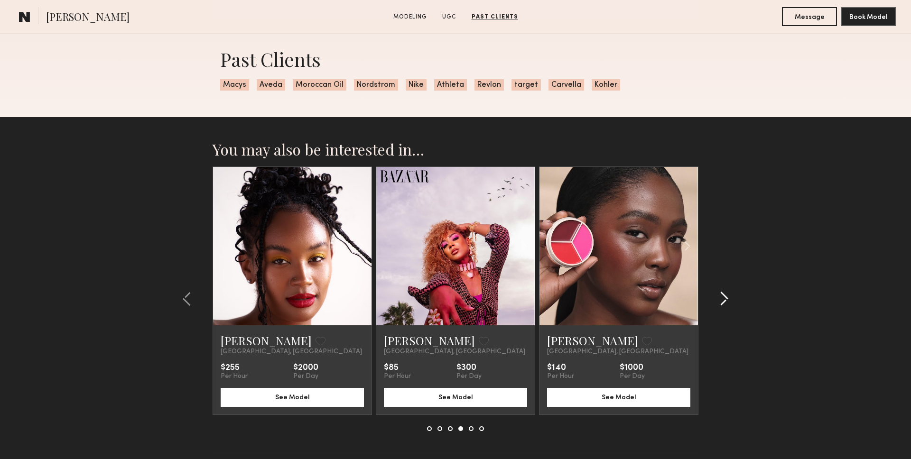
click at [732, 303] on div at bounding box center [721, 299] width 46 height 265
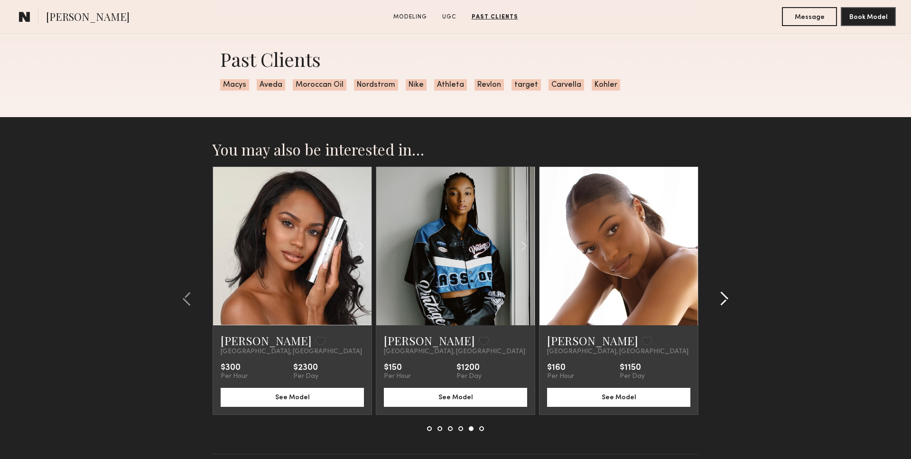
click at [732, 303] on div at bounding box center [721, 299] width 46 height 265
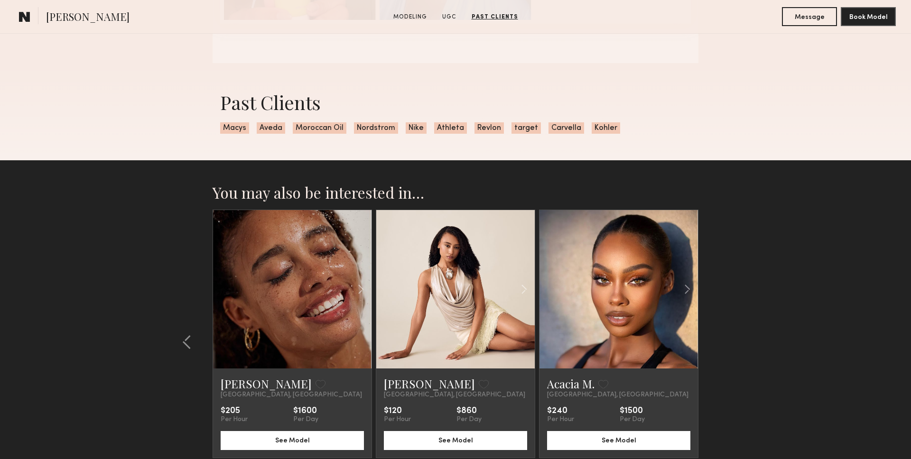
scroll to position [1333, 0]
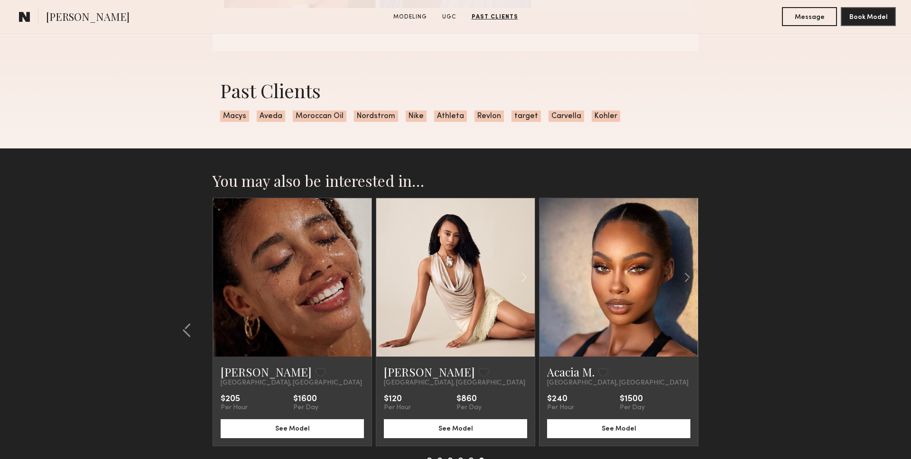
click at [314, 282] on link at bounding box center [292, 277] width 54 height 158
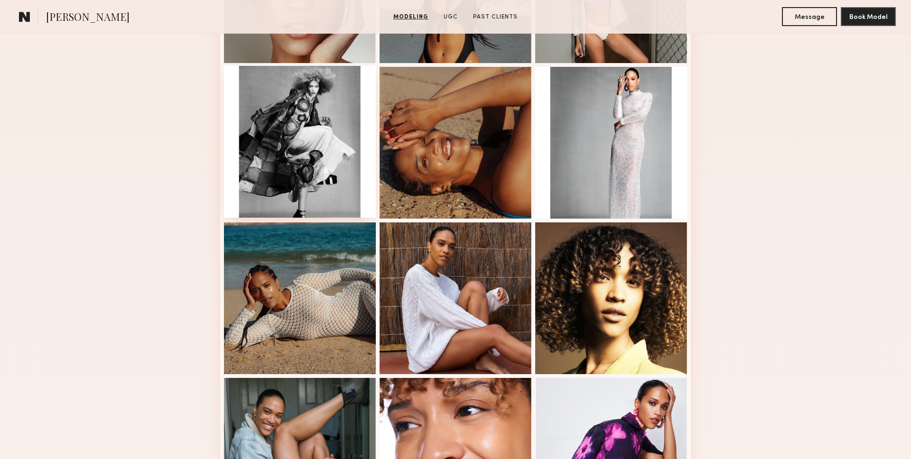
scroll to position [358, 0]
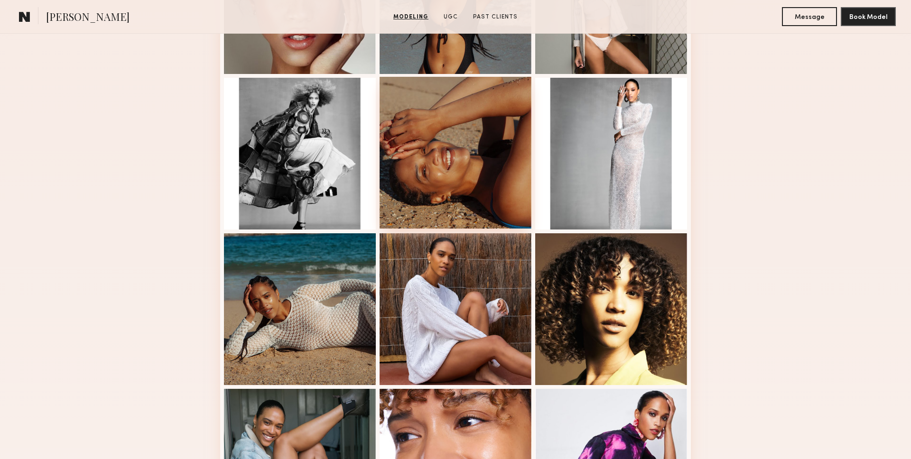
click at [476, 158] on div at bounding box center [456, 153] width 152 height 152
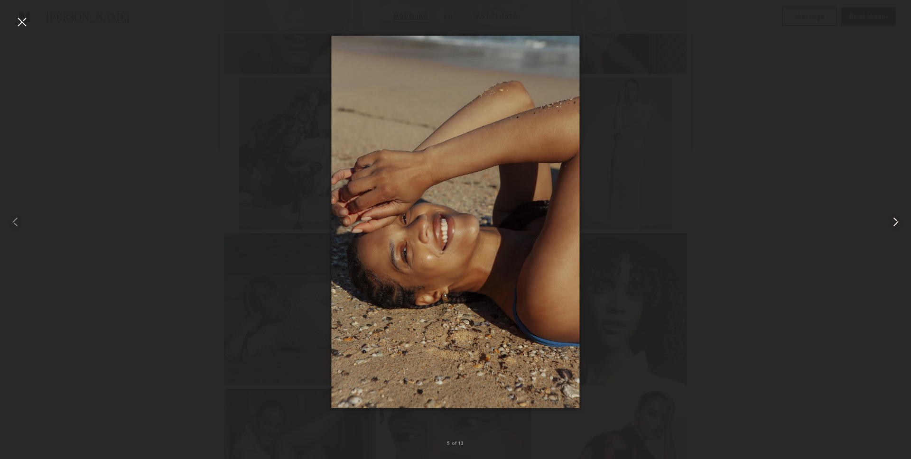
click at [888, 212] on div at bounding box center [892, 222] width 37 height 414
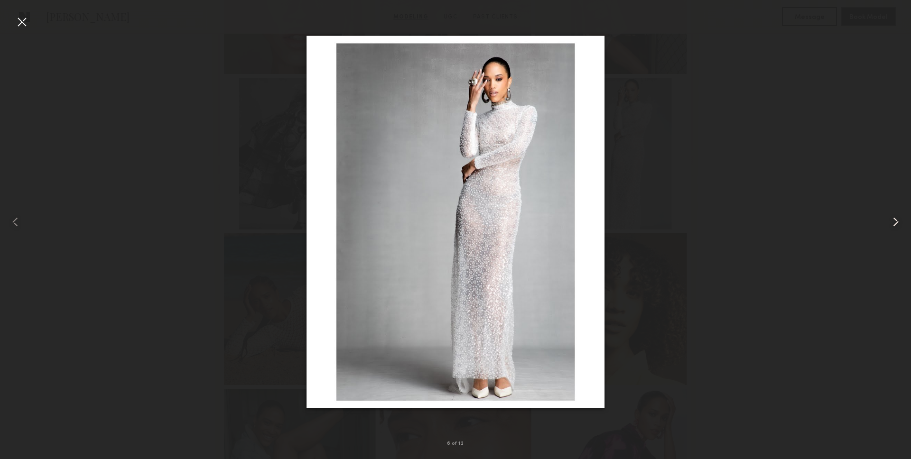
click at [888, 212] on div at bounding box center [892, 222] width 37 height 414
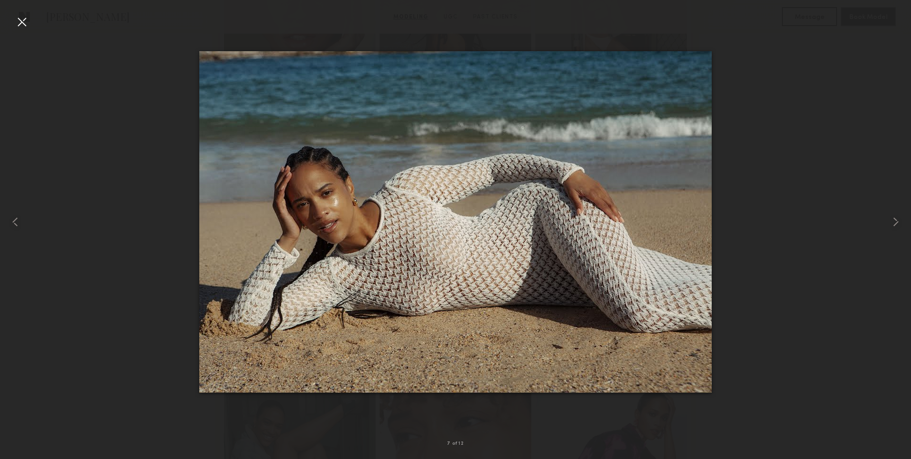
click at [844, 164] on div at bounding box center [455, 222] width 911 height 414
click at [36, 22] on div at bounding box center [455, 222] width 911 height 414
click at [29, 20] on div at bounding box center [21, 21] width 15 height 15
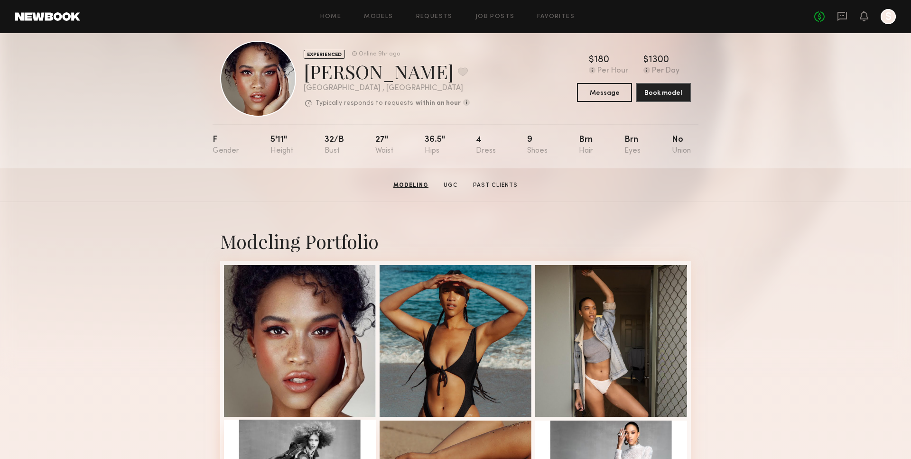
scroll to position [14, 0]
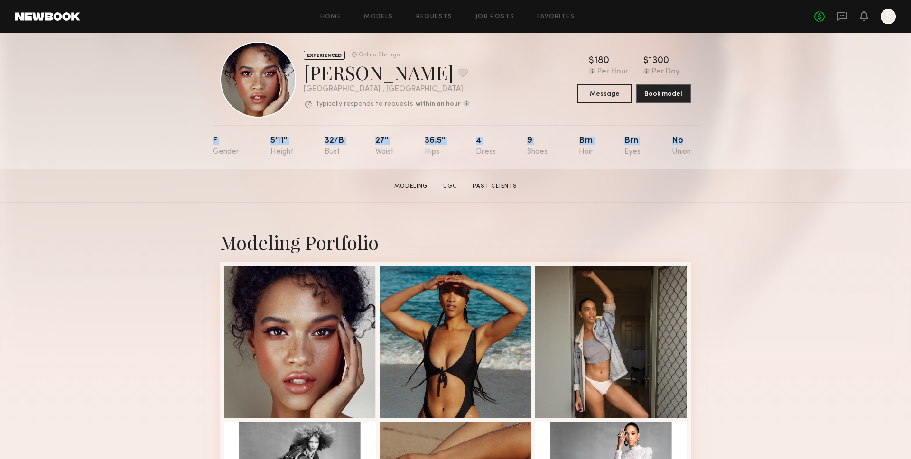
drag, startPoint x: 207, startPoint y: 139, endPoint x: 687, endPoint y: 153, distance: 480.3
click at [687, 153] on div "EXPERIENCED Online 9hr ago Alexandra W. Favorite Los Angeles , CA Typically res…" at bounding box center [455, 94] width 911 height 150
click at [223, 84] on div at bounding box center [258, 80] width 76 height 76
click at [314, 104] on div "Typically responds to requests within an hour How quickly the model responds to…" at bounding box center [387, 104] width 166 height 9
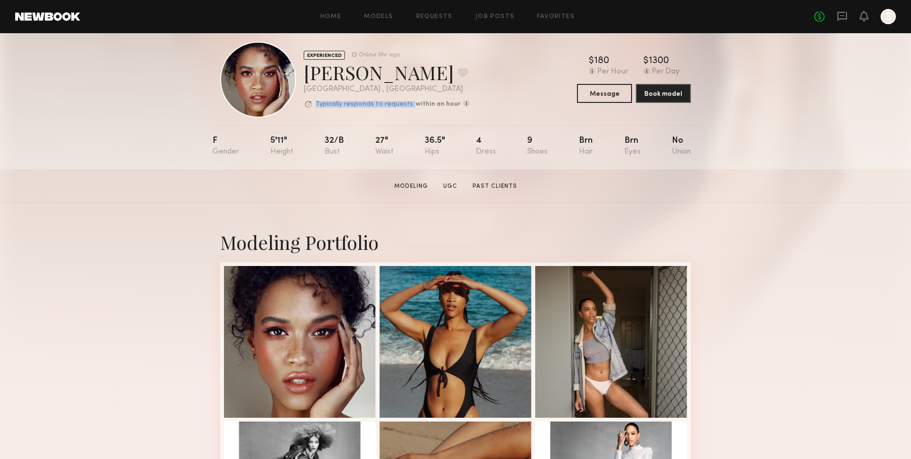
click at [314, 104] on div "Typically responds to requests within an hour How quickly the model responds to…" at bounding box center [387, 104] width 166 height 9
click at [319, 104] on p "Typically responds to requests" at bounding box center [364, 104] width 98 height 7
click at [416, 104] on b "within an hour" at bounding box center [438, 104] width 45 height 7
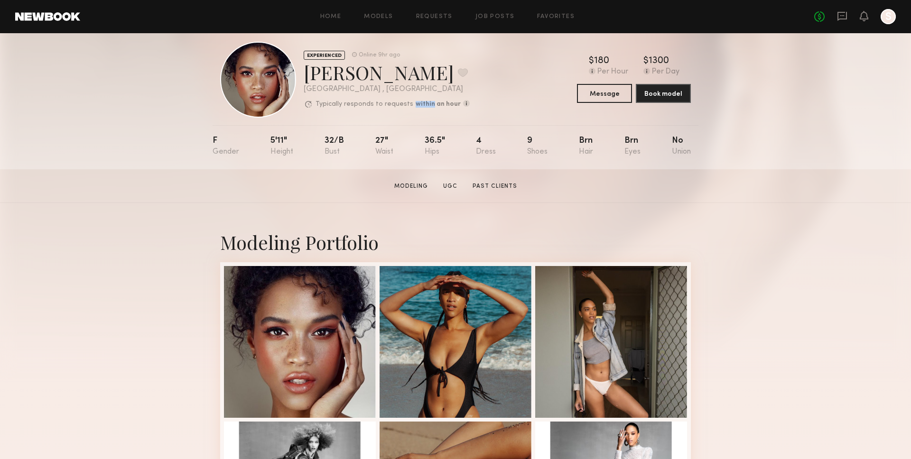
click at [416, 104] on b "within an hour" at bounding box center [438, 104] width 45 height 7
click at [416, 105] on b "within an hour" at bounding box center [438, 104] width 45 height 7
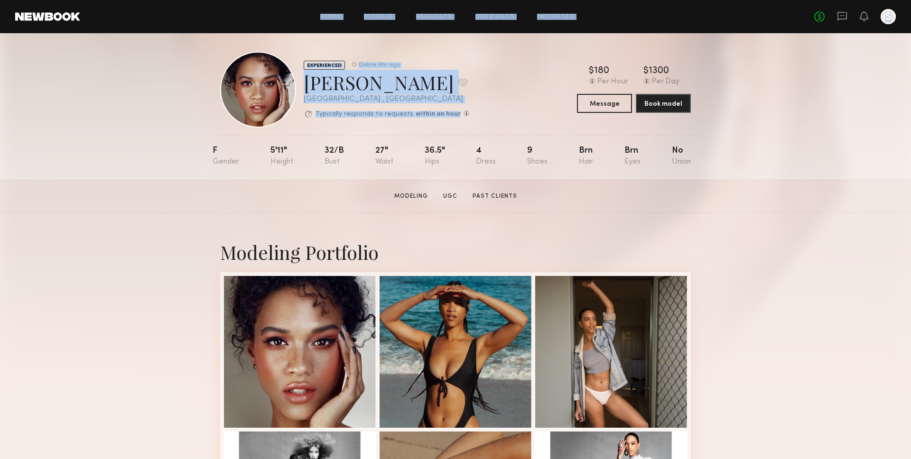
scroll to position [0, 0]
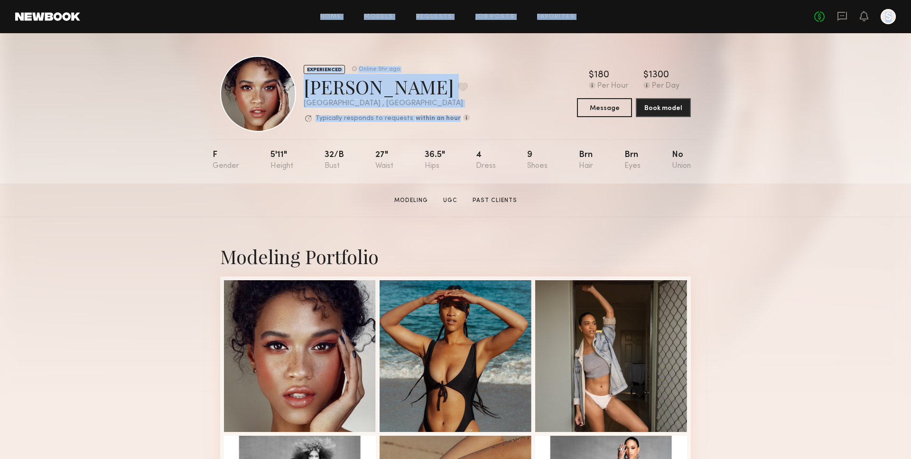
drag, startPoint x: 452, startPoint y: 104, endPoint x: 72, endPoint y: 18, distance: 390.1
click at [72, 18] on section "Home Models Requests Job Posts Favorites Sign Out No fees up to $5,000 S EXPERI…" at bounding box center [455, 92] width 911 height 184
click at [139, 69] on div "EXPERIENCED Online 9hr ago Alexandra W. Favorite Los Angeles , CA Typically res…" at bounding box center [455, 108] width 911 height 150
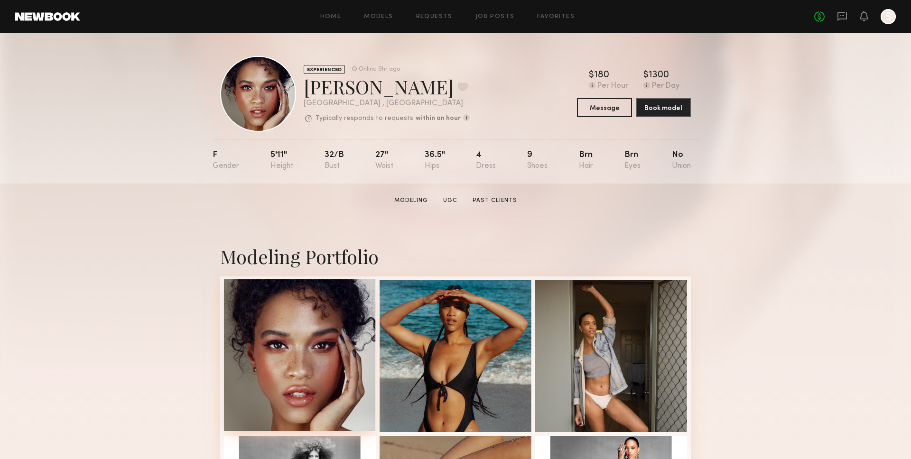
click at [262, 374] on div at bounding box center [300, 355] width 152 height 152
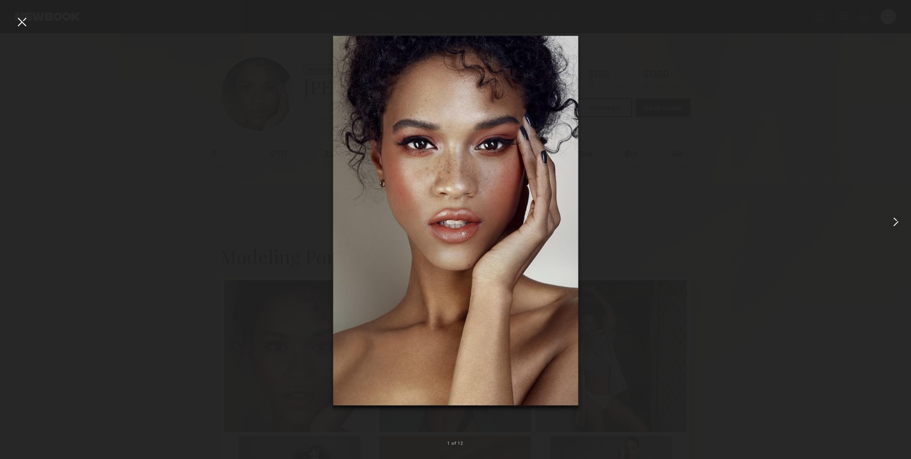
click at [897, 221] on common-icon at bounding box center [895, 221] width 15 height 15
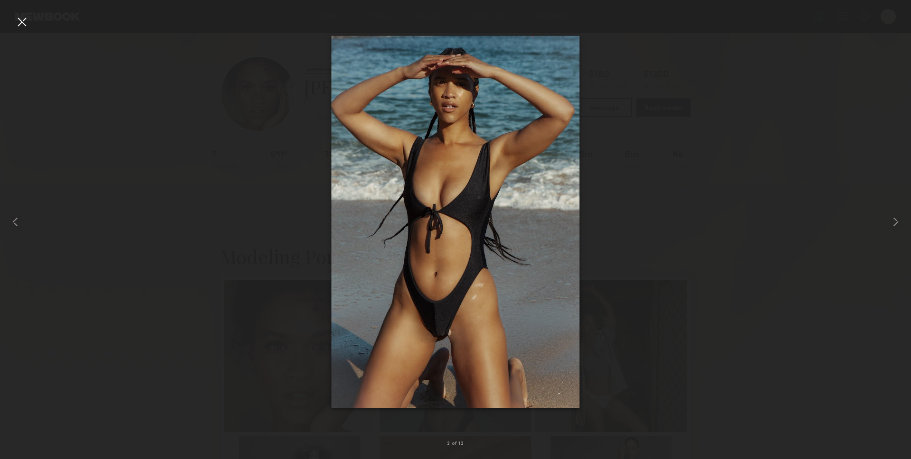
click at [780, 183] on div at bounding box center [455, 222] width 911 height 414
click at [24, 27] on div at bounding box center [21, 21] width 15 height 15
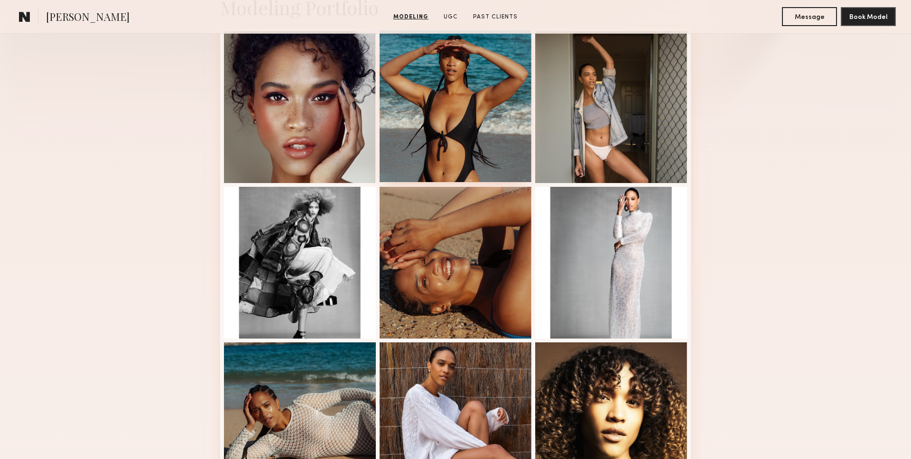
scroll to position [248, 0]
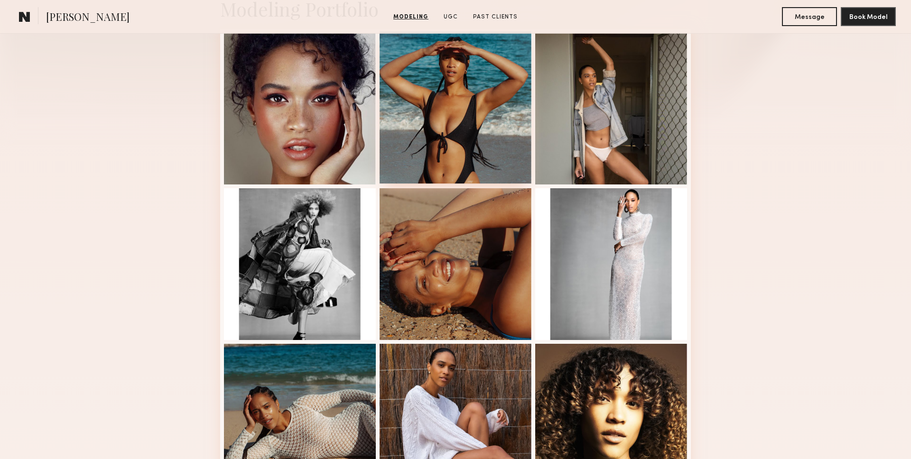
click at [500, 132] on div at bounding box center [456, 108] width 152 height 152
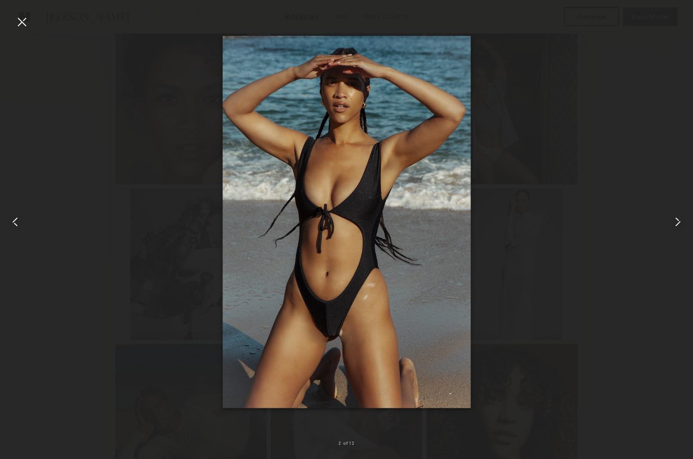
click at [680, 221] on common-icon at bounding box center [677, 221] width 15 height 15
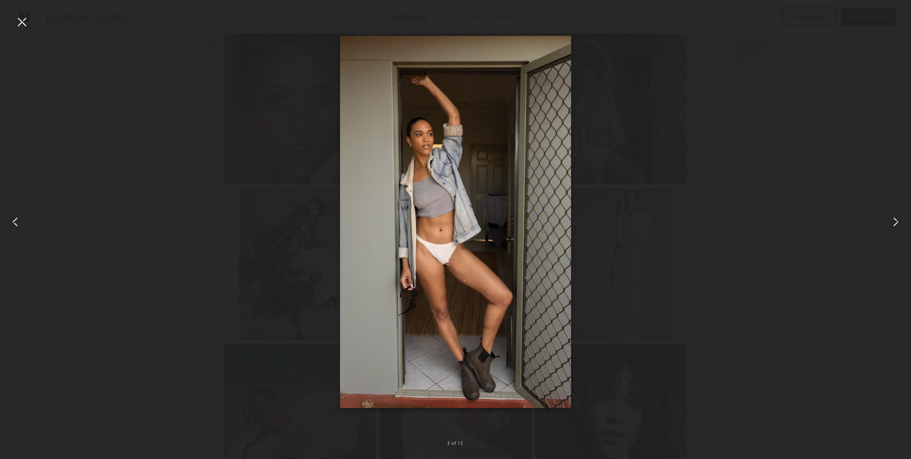
click at [894, 225] on common-icon at bounding box center [895, 221] width 15 height 15
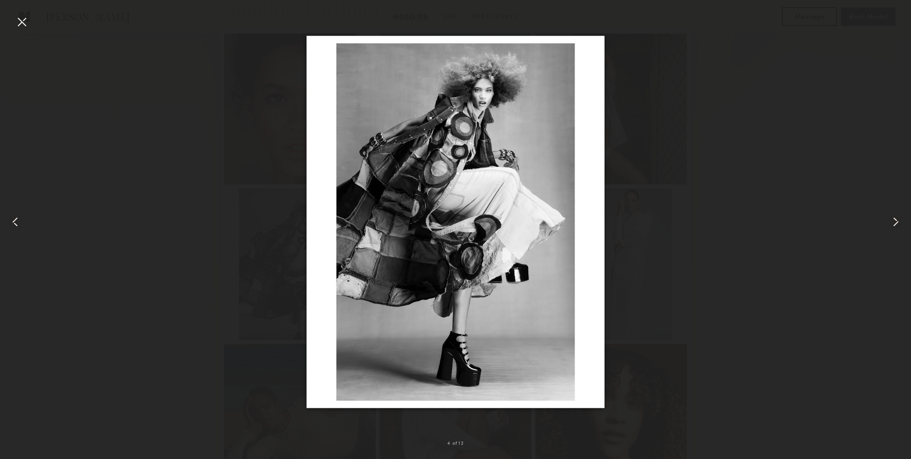
click at [16, 21] on div at bounding box center [21, 21] width 15 height 15
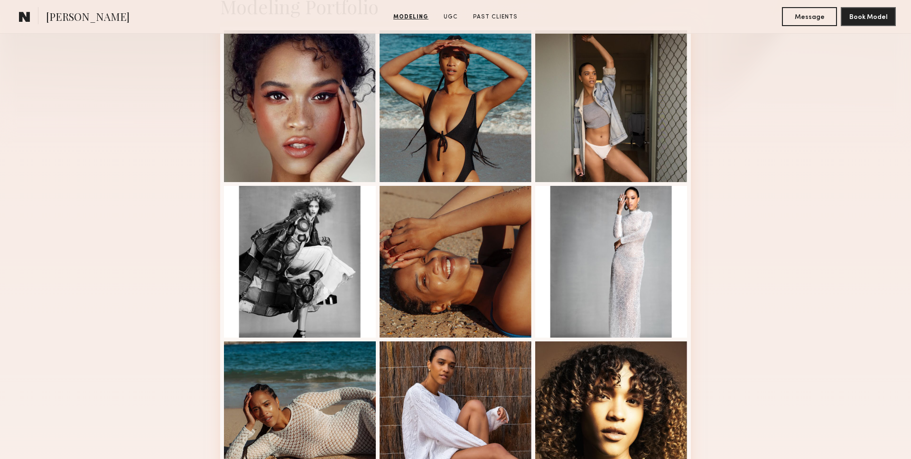
scroll to position [248, 0]
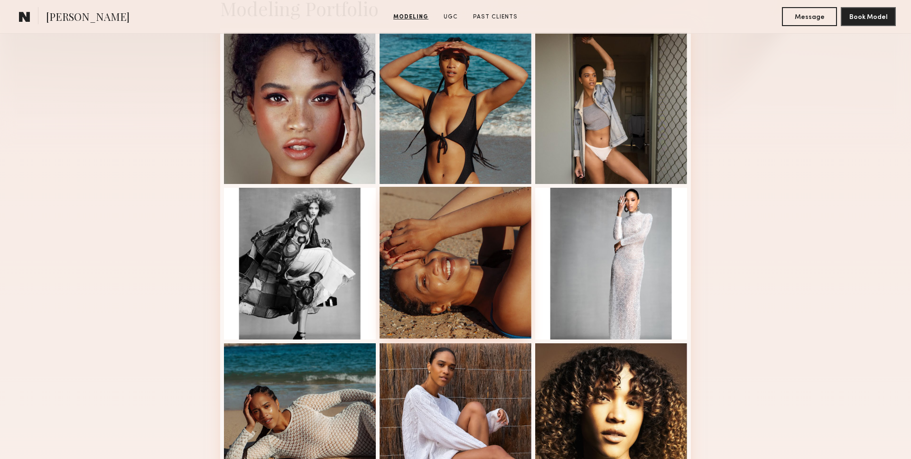
click at [417, 246] on div at bounding box center [456, 263] width 152 height 152
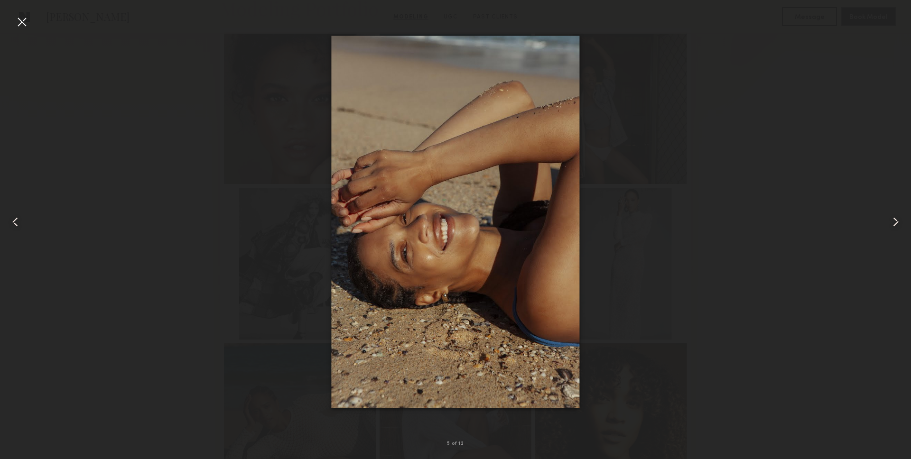
click at [896, 234] on div at bounding box center [892, 222] width 37 height 414
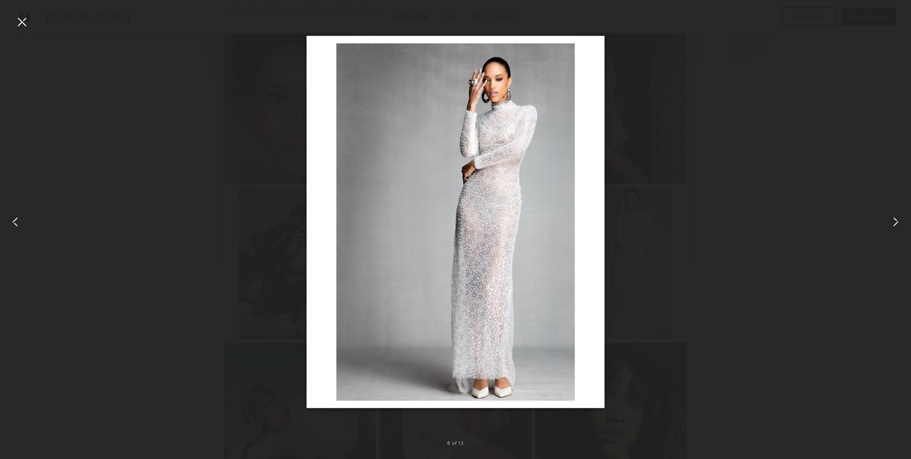
scroll to position [247, 0]
click at [893, 230] on div at bounding box center [892, 222] width 37 height 414
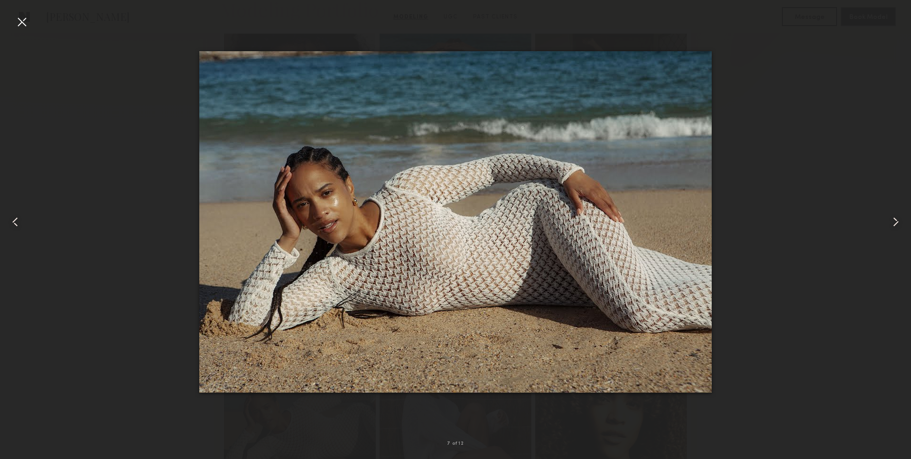
scroll to position [248, 0]
click at [891, 210] on div at bounding box center [892, 222] width 37 height 414
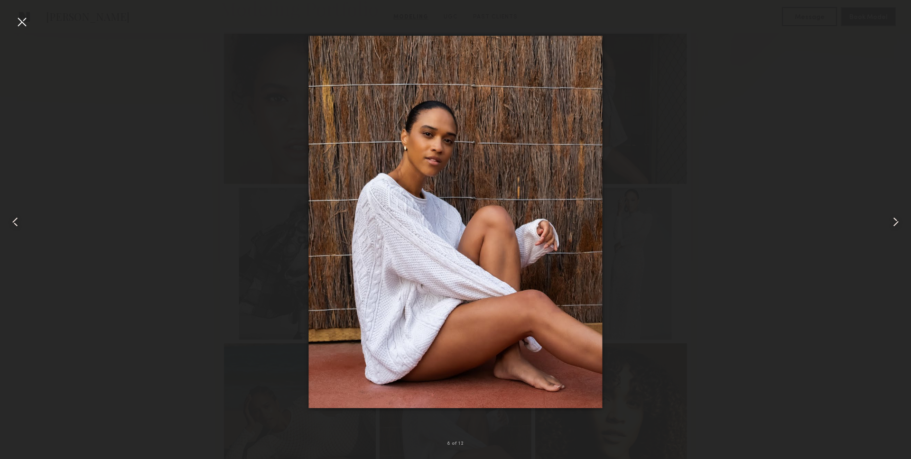
scroll to position [249, 0]
click at [870, 211] on div at bounding box center [455, 222] width 911 height 414
click at [887, 215] on div at bounding box center [892, 222] width 37 height 414
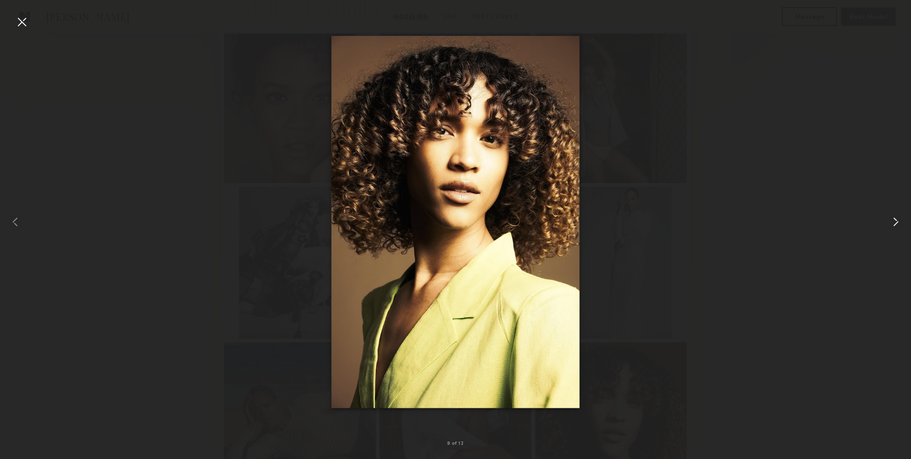
click at [893, 214] on common-icon at bounding box center [895, 221] width 15 height 15
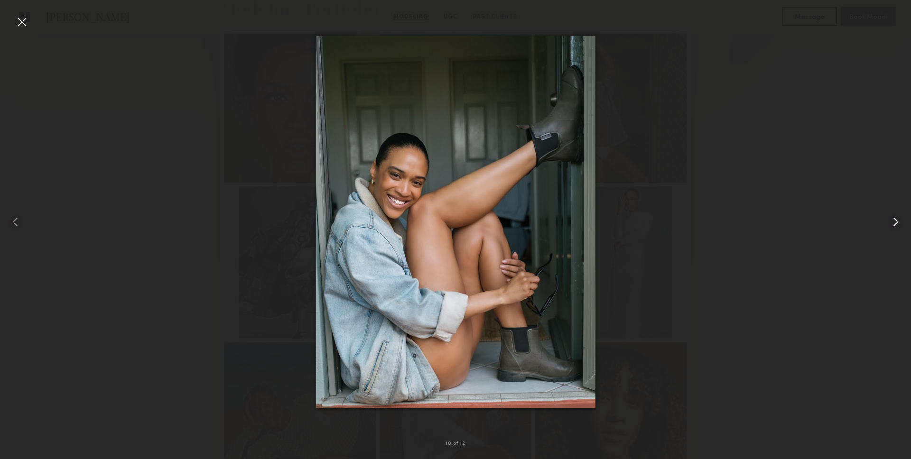
click at [893, 212] on div at bounding box center [892, 222] width 37 height 414
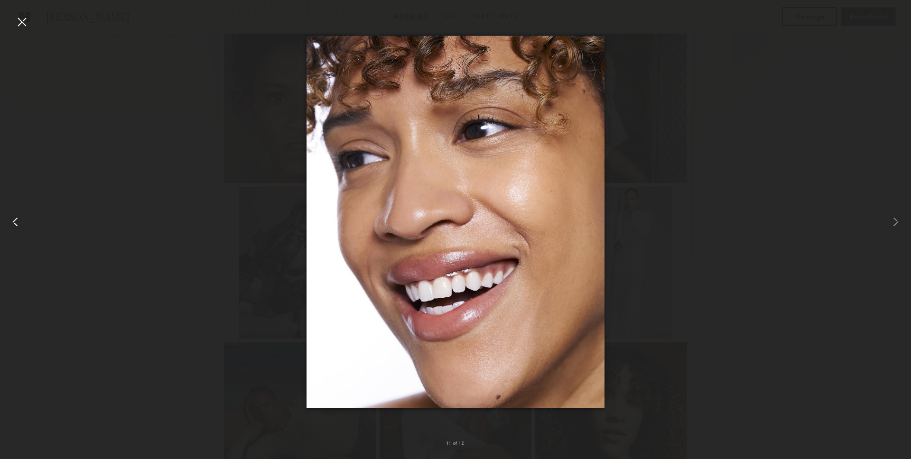
click at [30, 29] on div at bounding box center [18, 222] width 37 height 414
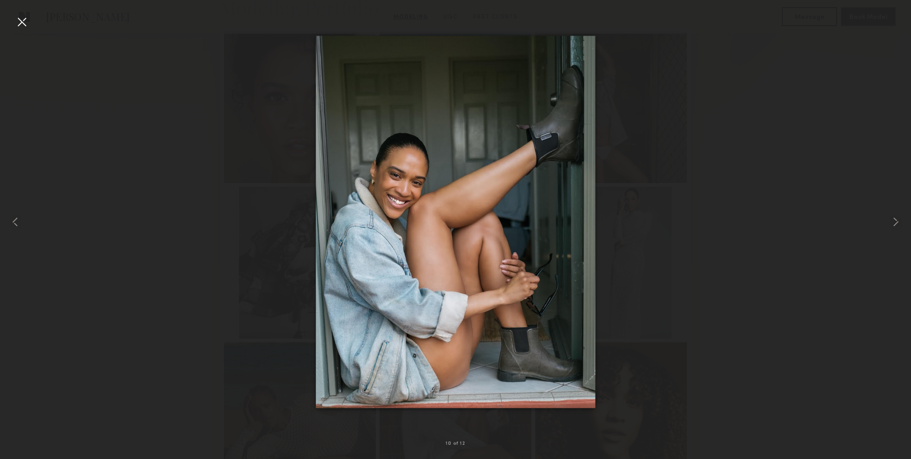
click at [18, 19] on div at bounding box center [21, 21] width 15 height 15
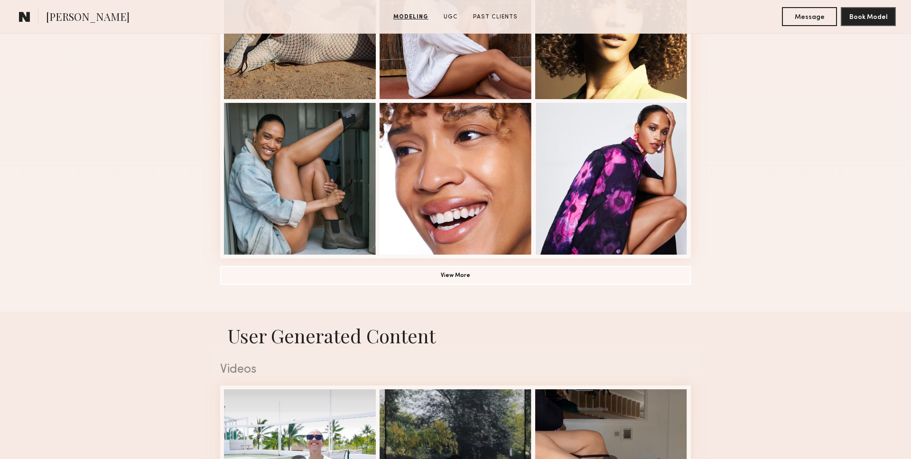
scroll to position [653, 0]
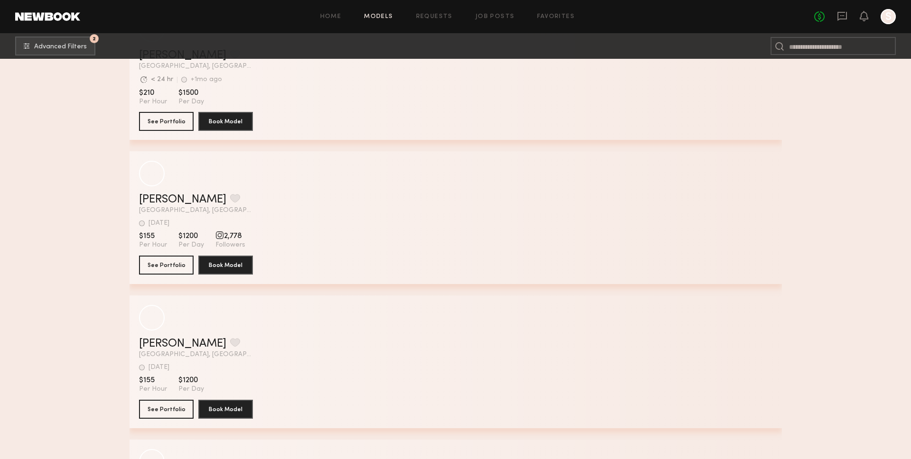
scroll to position [105624, 0]
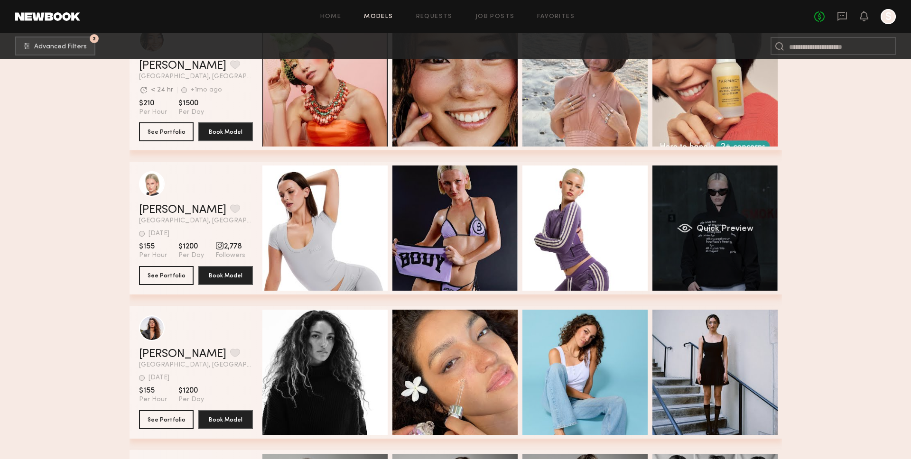
click at [722, 234] on div "Quick Preview" at bounding box center [714, 228] width 125 height 125
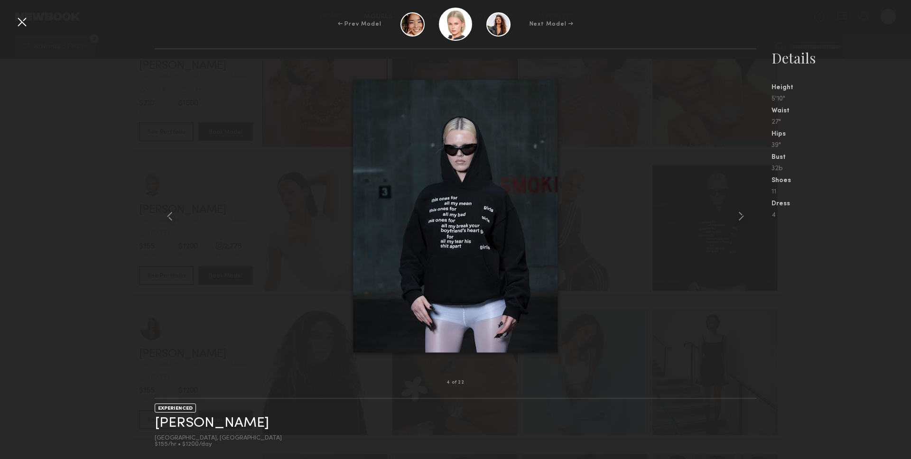
click at [14, 28] on div at bounding box center [21, 21] width 15 height 15
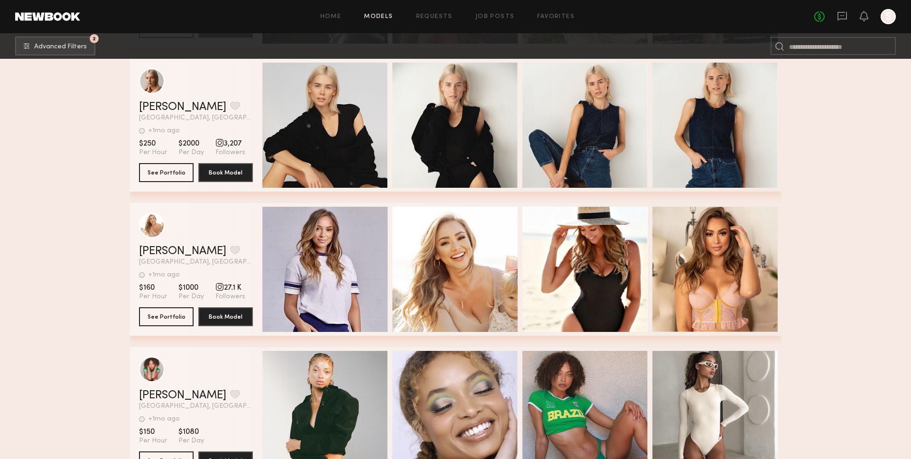
scroll to position [127116, 0]
